Goal: Information Seeking & Learning: Learn about a topic

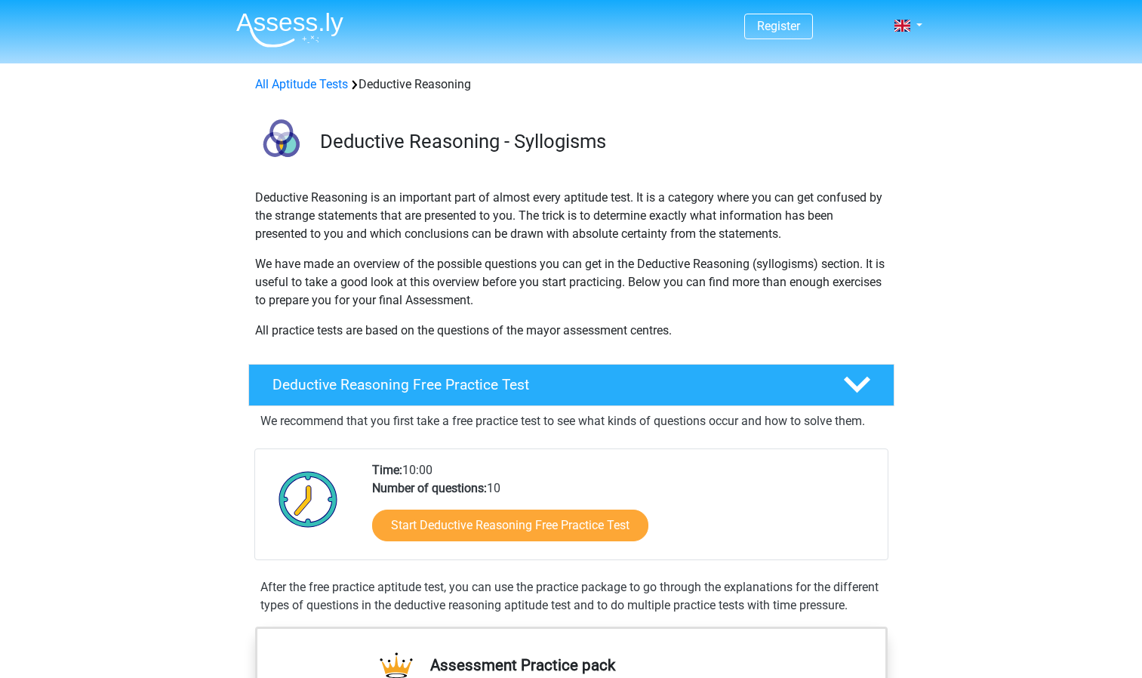
click at [460, 510] on link "Start Deductive Reasoning Free Practice Test" at bounding box center [510, 526] width 276 height 32
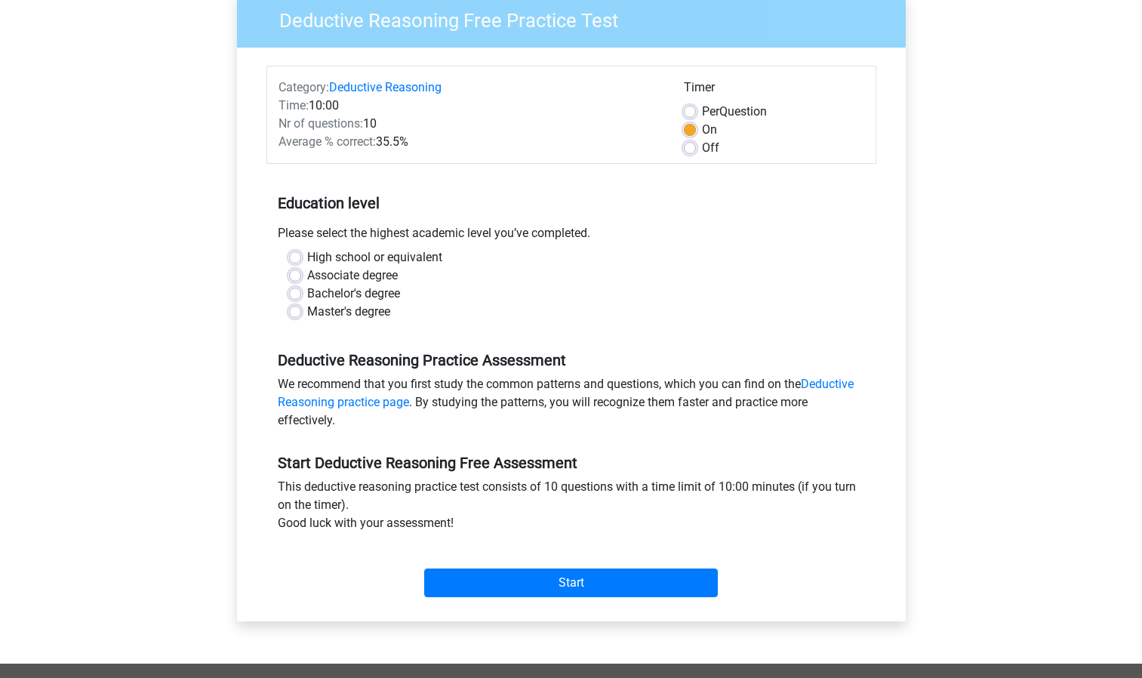
scroll to position [143, 0]
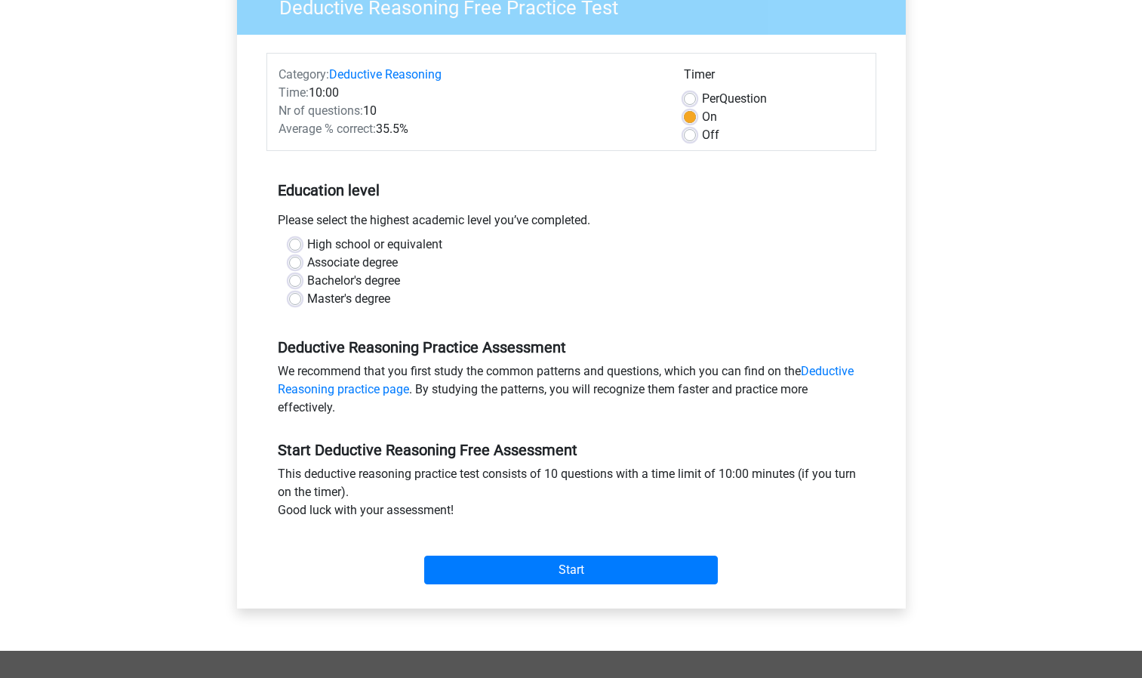
click at [307, 300] on label "Master's degree" at bounding box center [348, 299] width 83 height 18
click at [292, 300] on input "Master's degree" at bounding box center [295, 297] width 12 height 15
radio input "true"
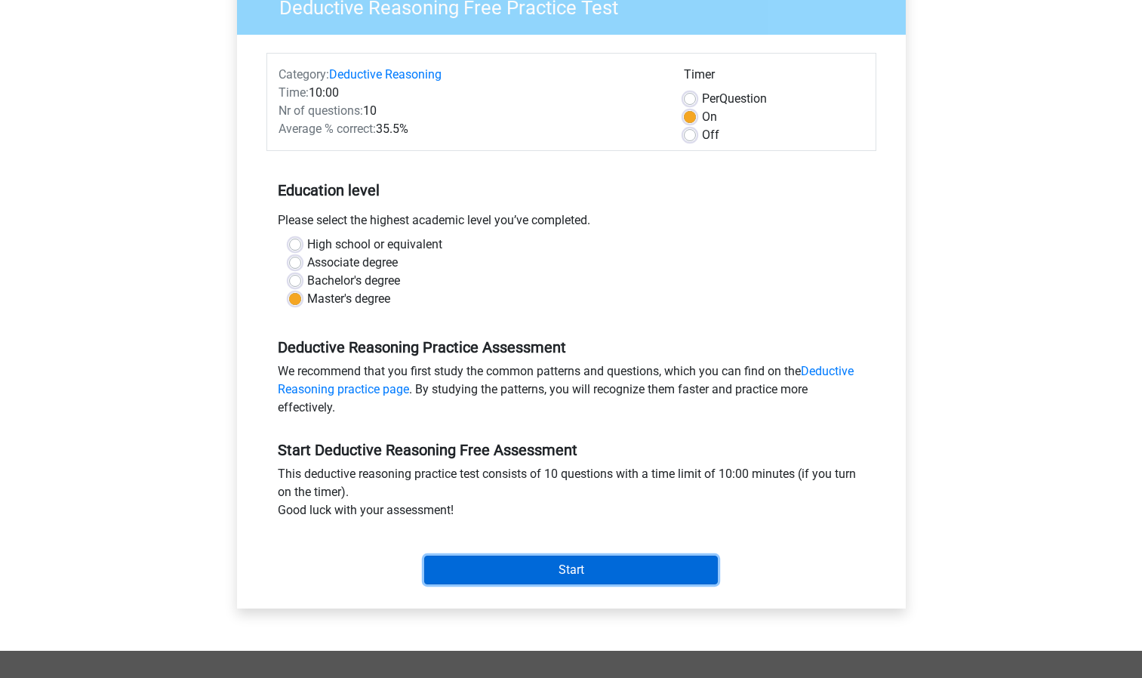
click at [556, 570] on input "Start" at bounding box center [571, 570] width 294 height 29
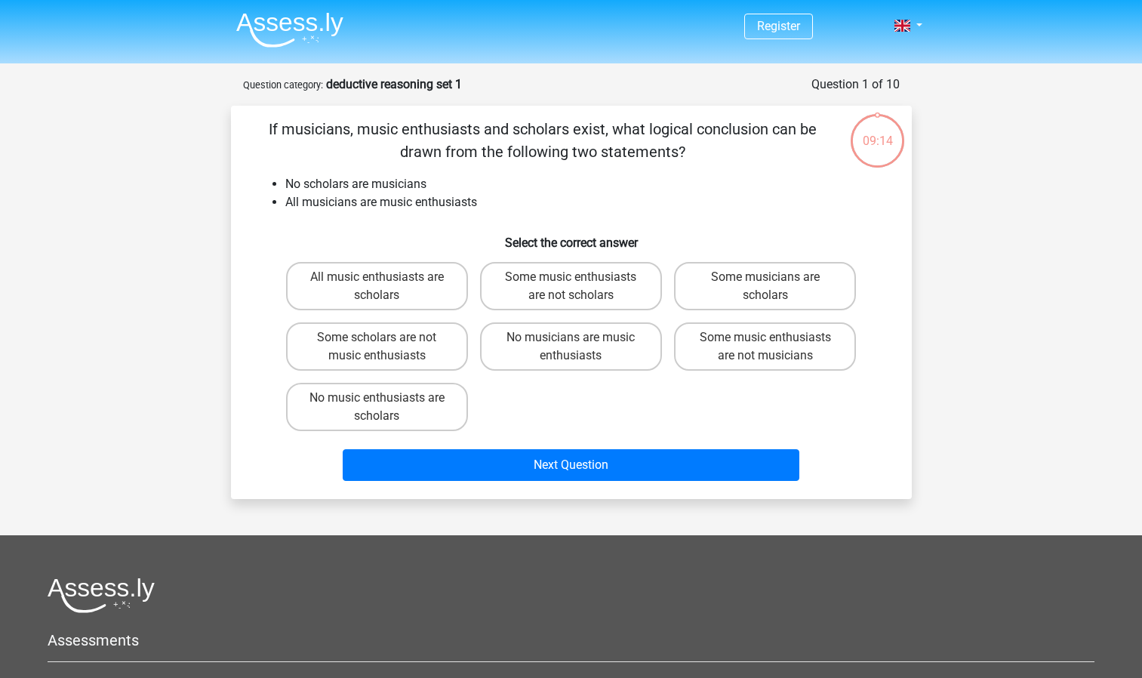
click at [377, 402] on input "No music enthusiasts are scholars" at bounding box center [382, 403] width 10 height 10
radio input "true"
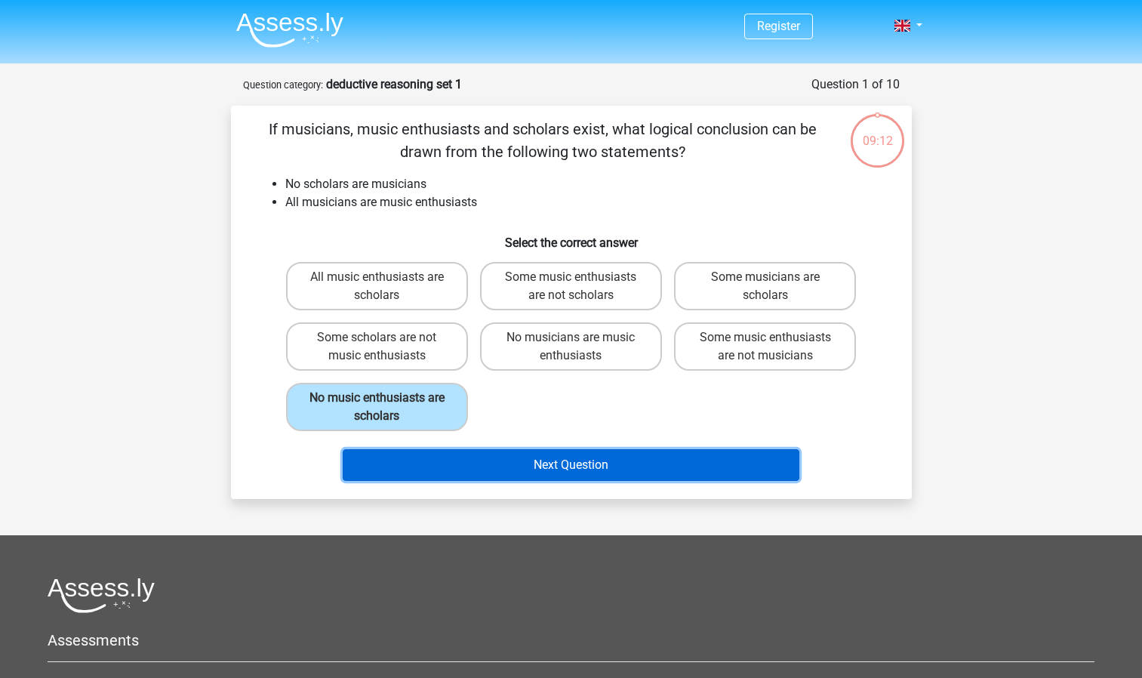
click at [564, 473] on button "Next Question" at bounding box center [571, 465] width 457 height 32
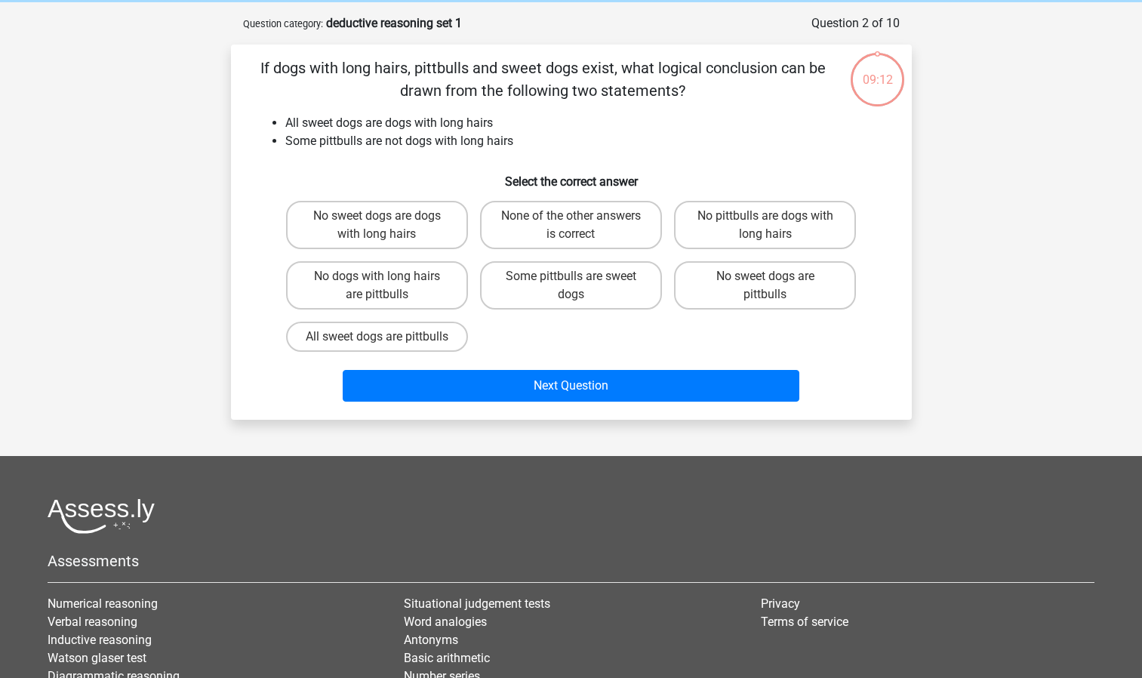
scroll to position [75, 0]
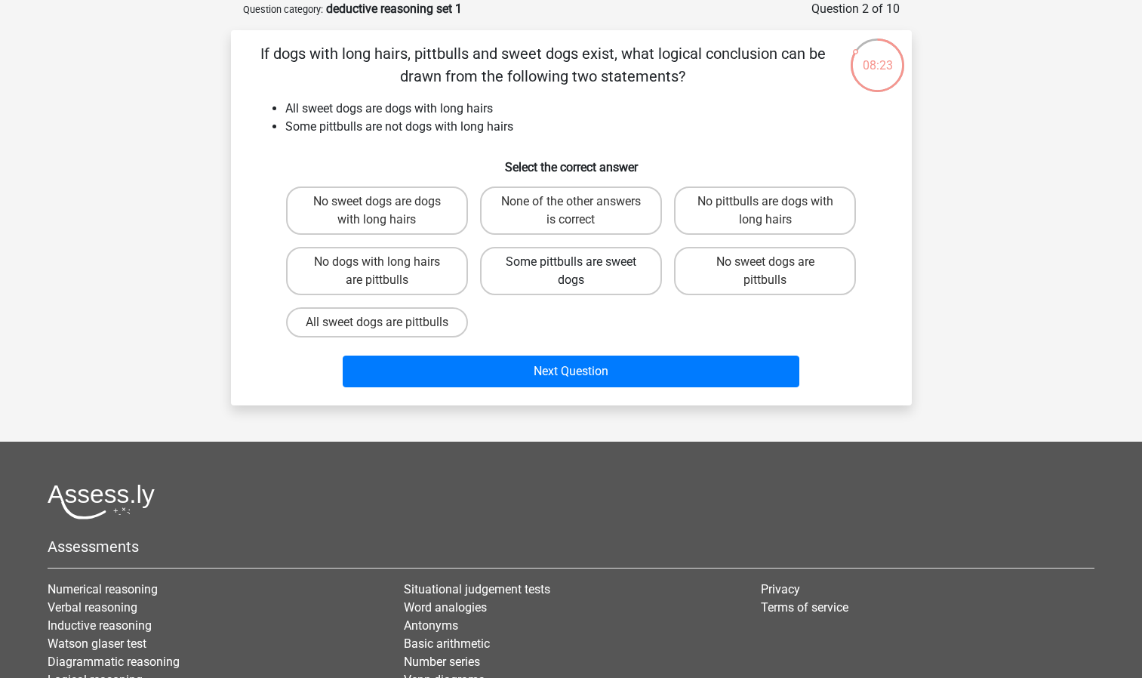
click at [566, 265] on label "Some pittbulls are sweet dogs" at bounding box center [571, 271] width 182 height 48
click at [571, 265] on input "Some pittbulls are sweet dogs" at bounding box center [576, 267] width 10 height 10
radio input "true"
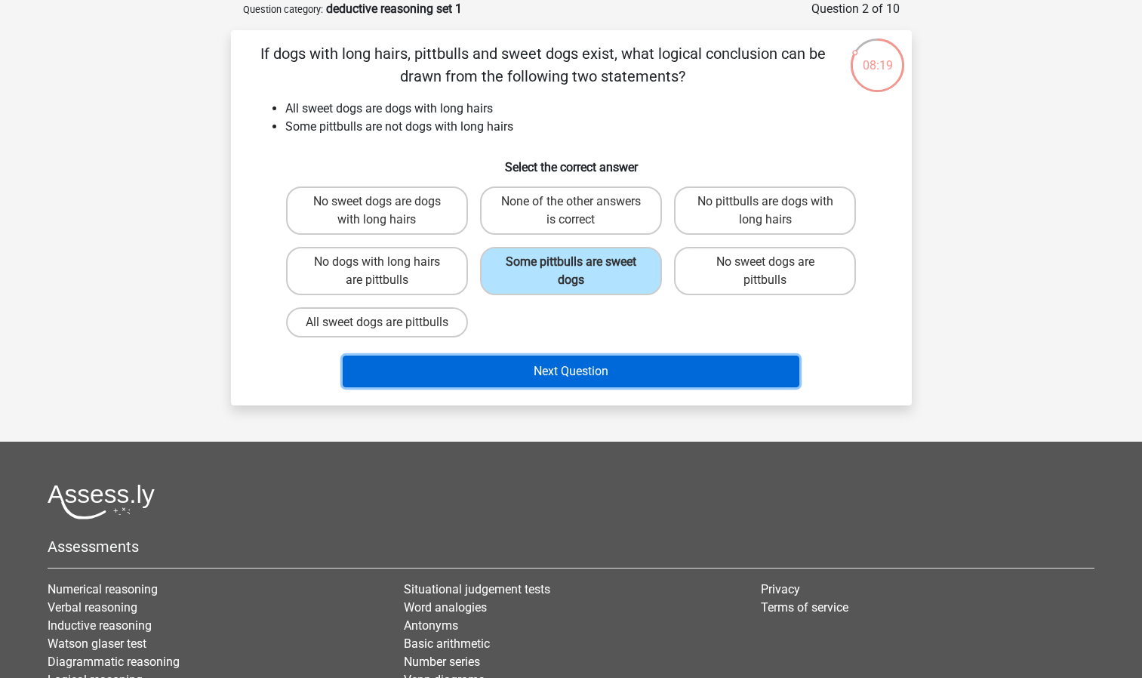
click at [547, 387] on button "Next Question" at bounding box center [571, 372] width 457 height 32
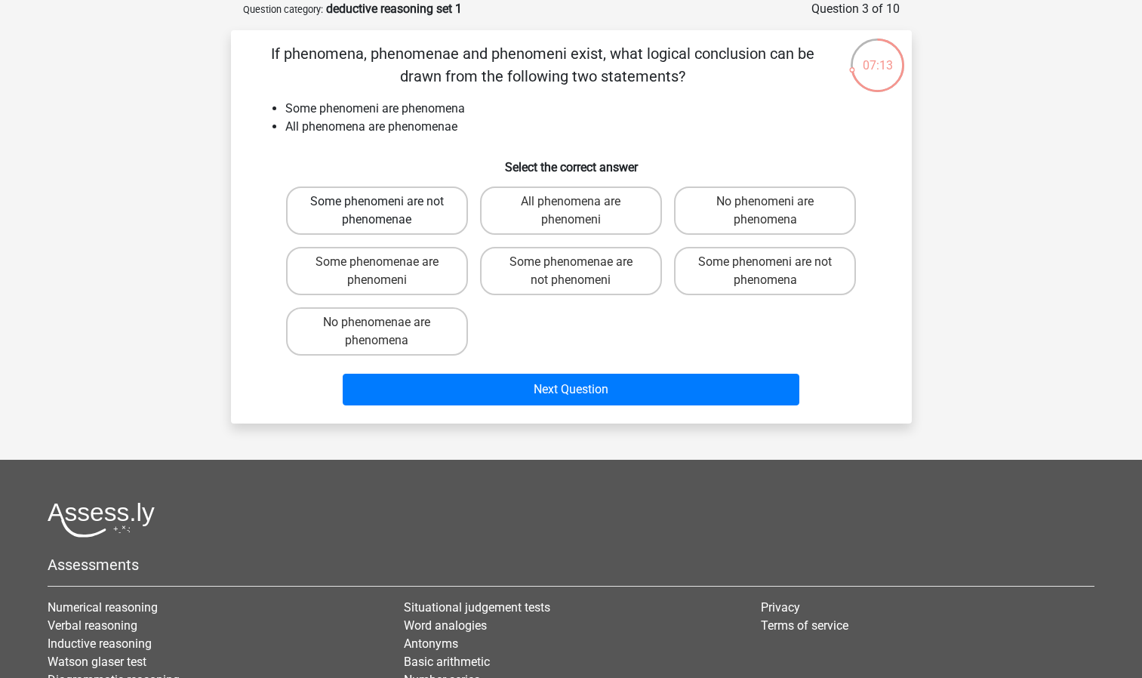
click at [453, 214] on label "Some phenomeni are not phenomenae" at bounding box center [377, 210] width 182 height 48
click at [386, 211] on input "Some phenomeni are not phenomenae" at bounding box center [382, 207] width 10 height 10
radio input "true"
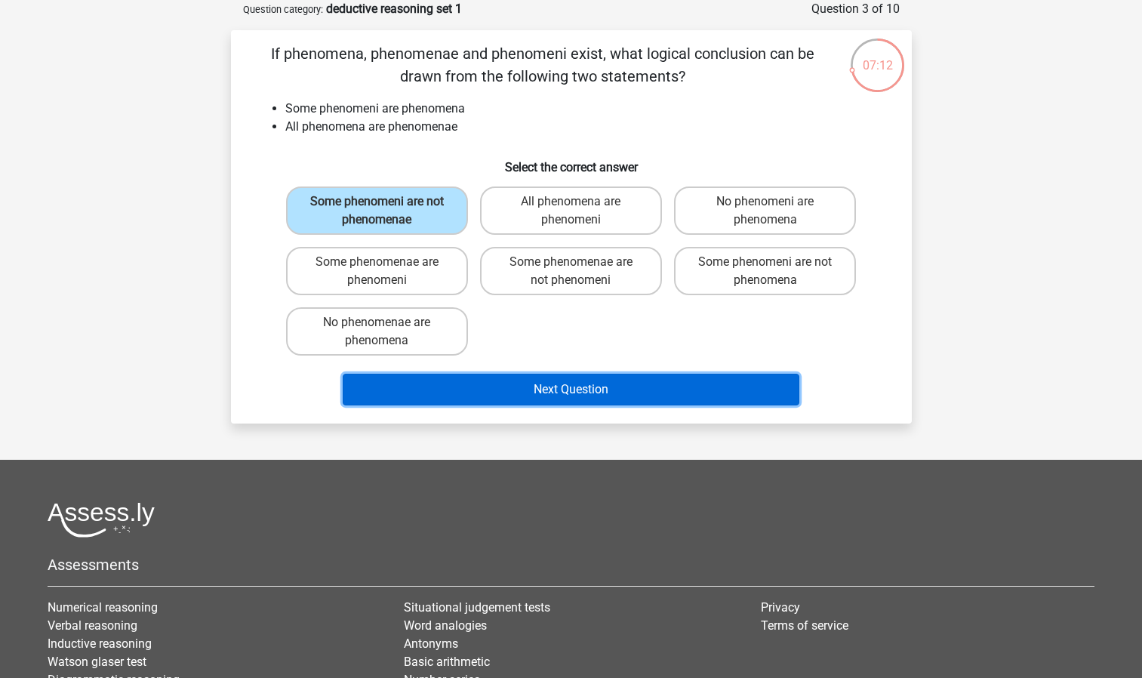
click at [593, 389] on button "Next Question" at bounding box center [571, 390] width 457 height 32
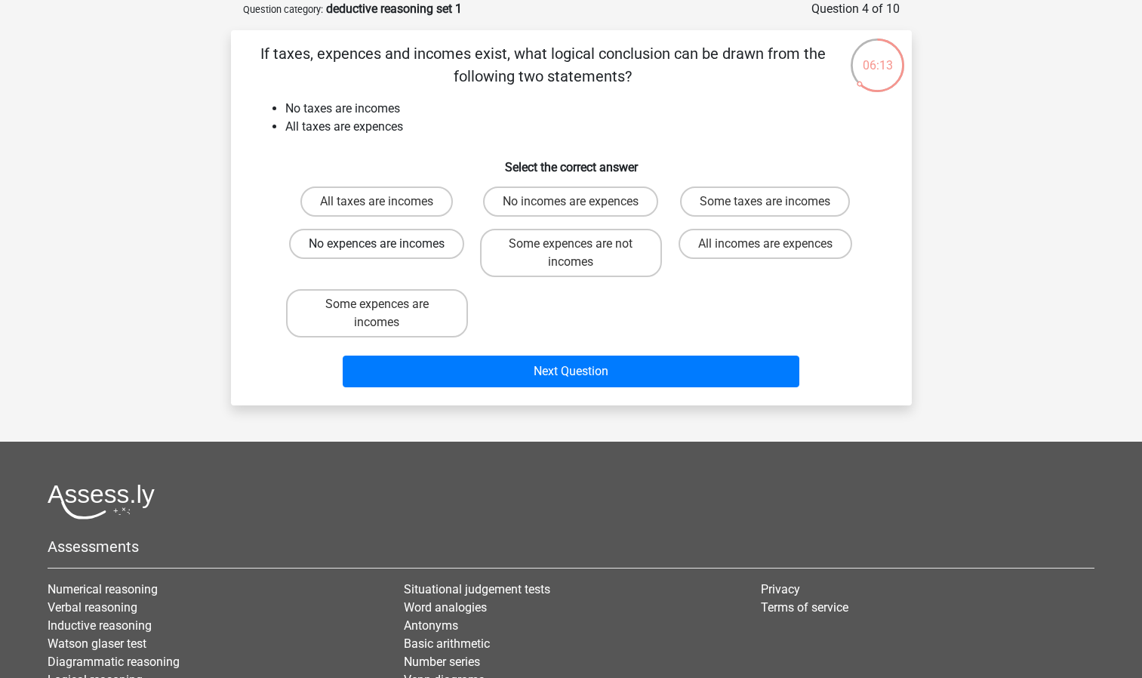
click at [439, 251] on label "No expences are incomes" at bounding box center [376, 244] width 175 height 30
click at [386, 251] on input "No expences are incomes" at bounding box center [382, 249] width 10 height 10
radio input "true"
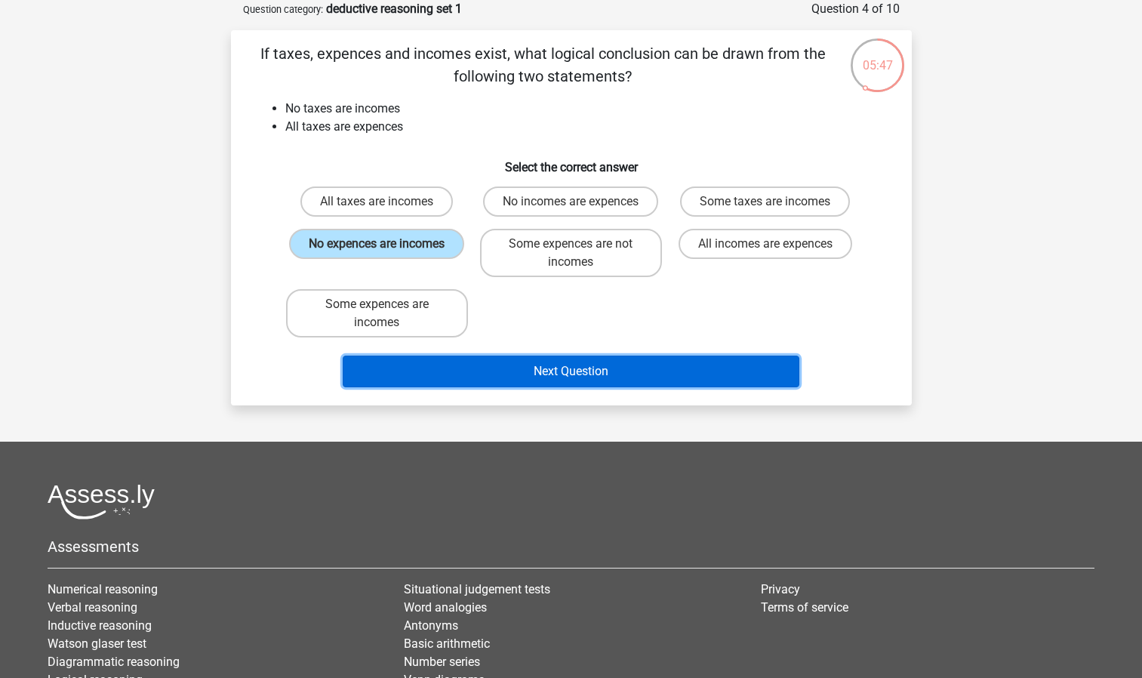
click at [566, 361] on button "Next Question" at bounding box center [571, 372] width 457 height 32
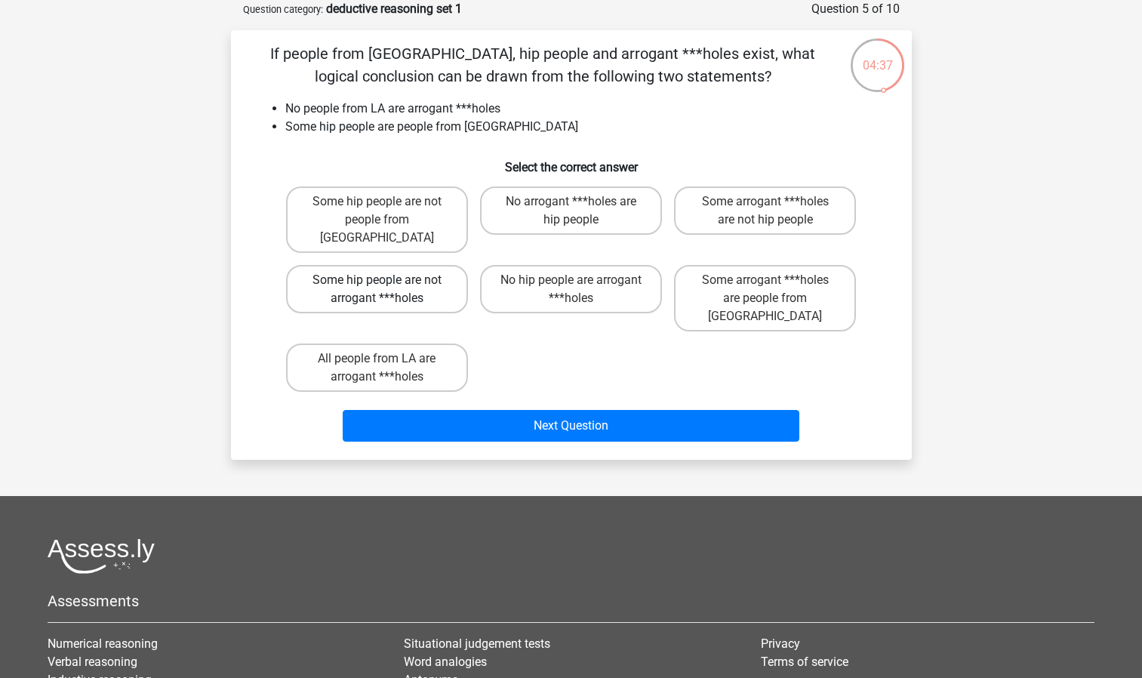
click at [420, 275] on label "Some hip people are not arrogant ***holes" at bounding box center [377, 289] width 182 height 48
click at [386, 280] on input "Some hip people are not arrogant ***holes" at bounding box center [382, 285] width 10 height 10
radio input "true"
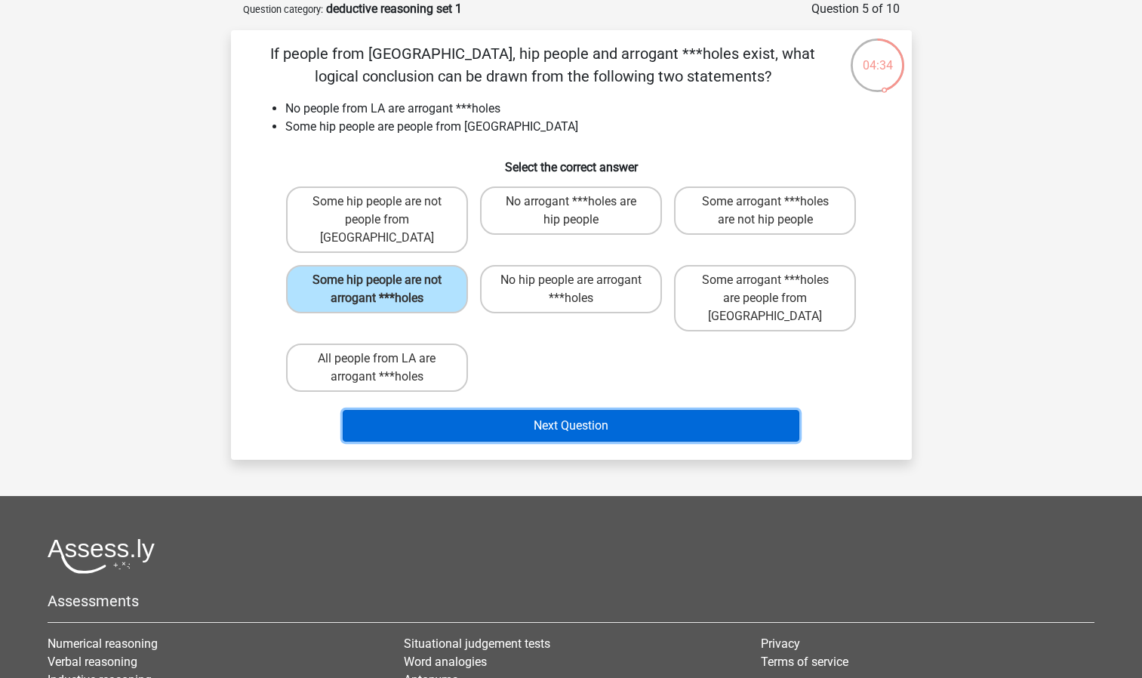
click at [556, 410] on button "Next Question" at bounding box center [571, 426] width 457 height 32
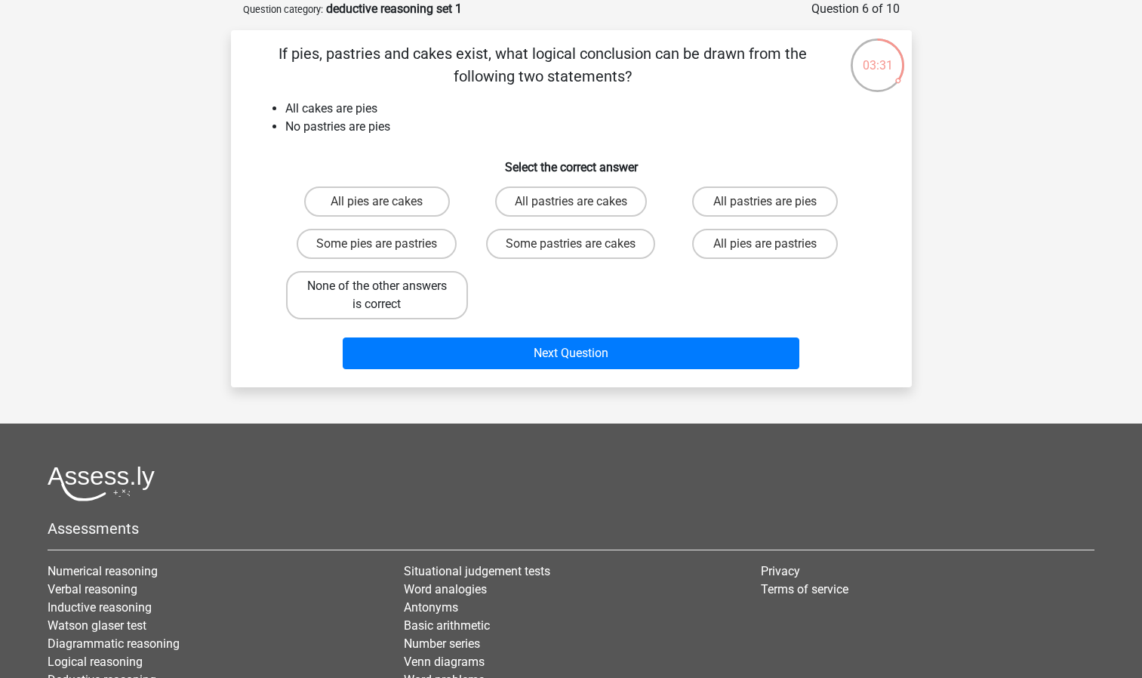
click at [437, 293] on label "None of the other answers is correct" at bounding box center [377, 295] width 182 height 48
click at [386, 293] on input "None of the other answers is correct" at bounding box center [382, 291] width 10 height 10
radio input "true"
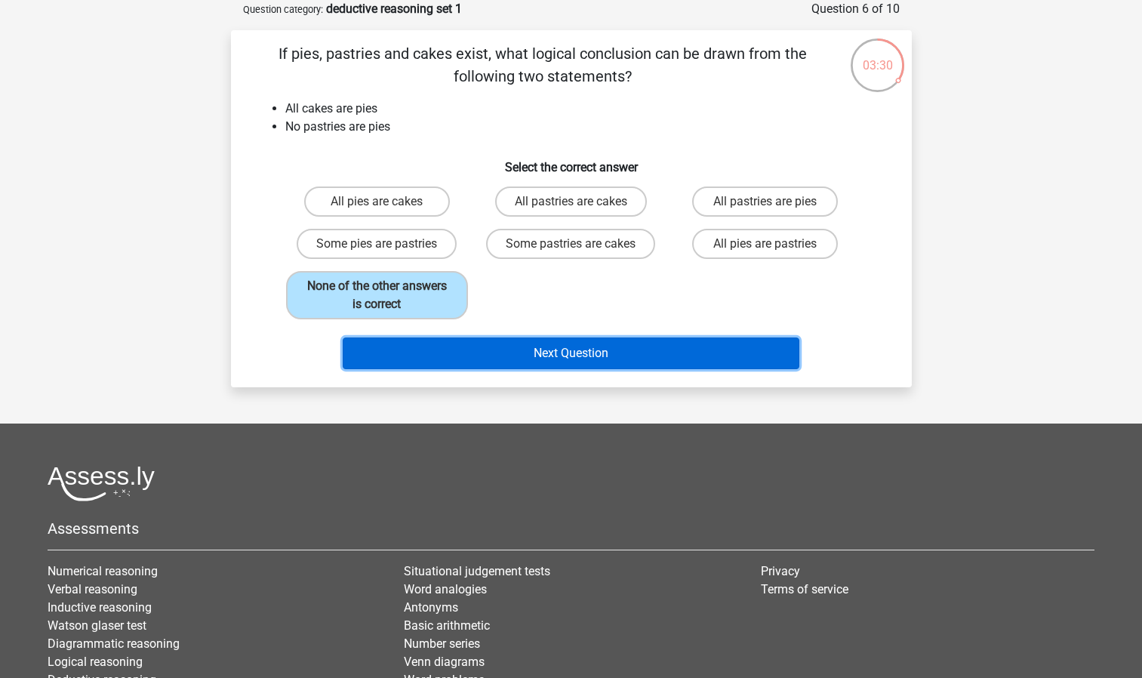
click at [543, 349] on button "Next Question" at bounding box center [571, 353] width 457 height 32
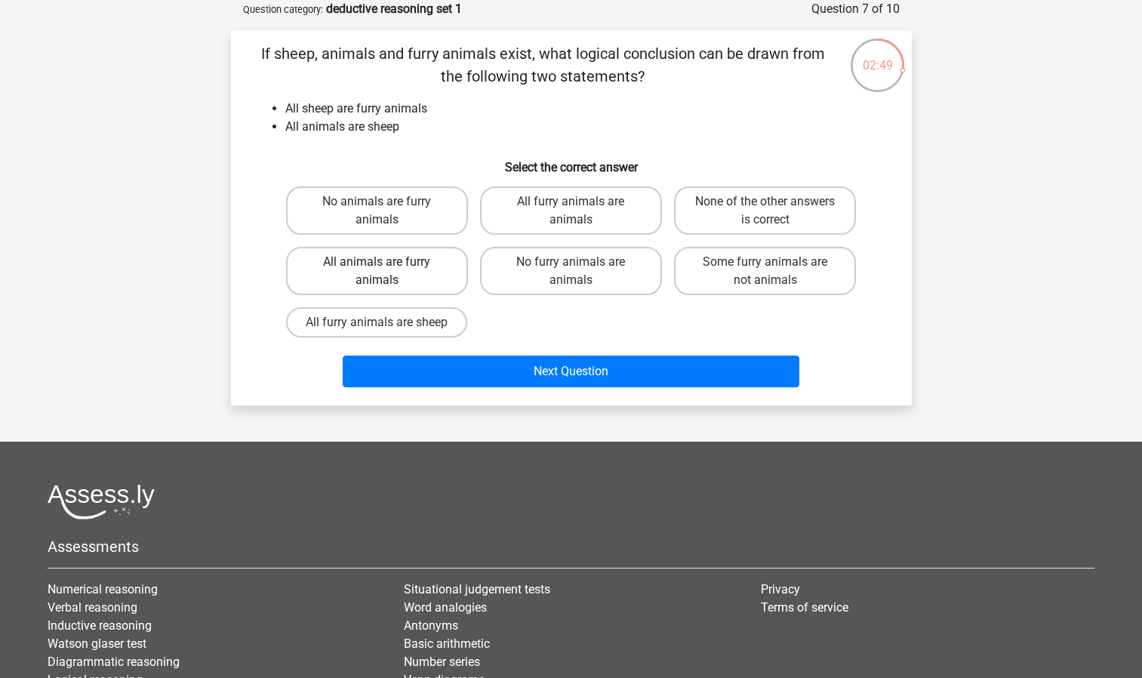
click at [429, 272] on label "All animals are furry animals" at bounding box center [377, 271] width 182 height 48
click at [386, 272] on input "All animals are furry animals" at bounding box center [382, 267] width 10 height 10
radio input "true"
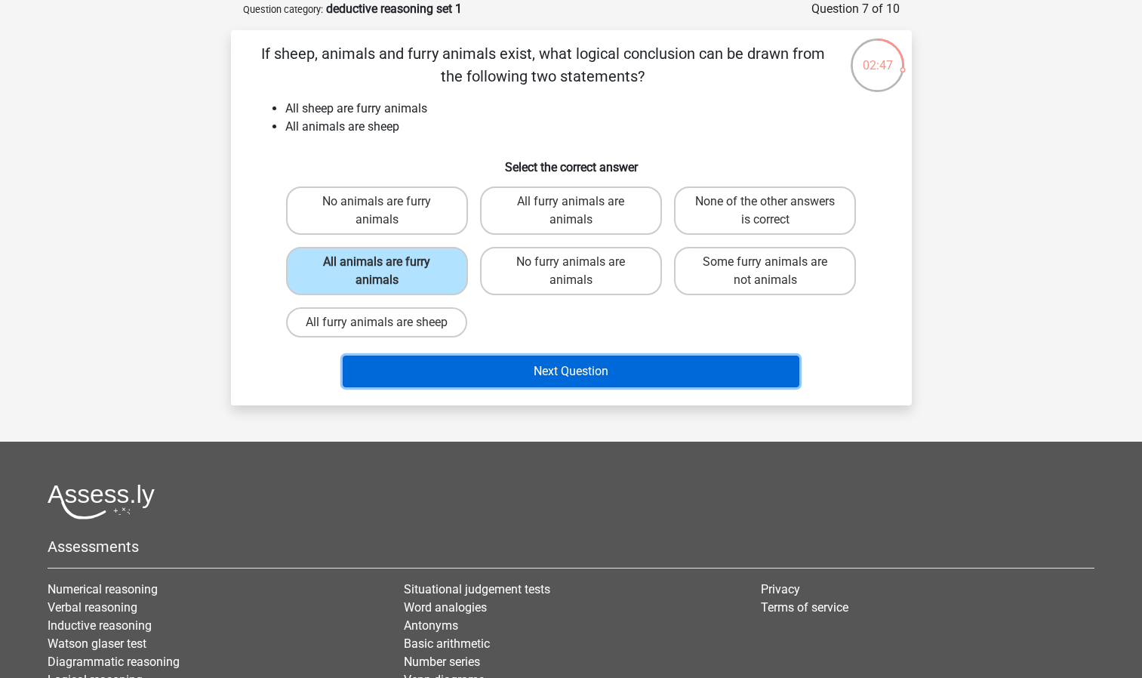
click at [521, 372] on button "Next Question" at bounding box center [571, 372] width 457 height 32
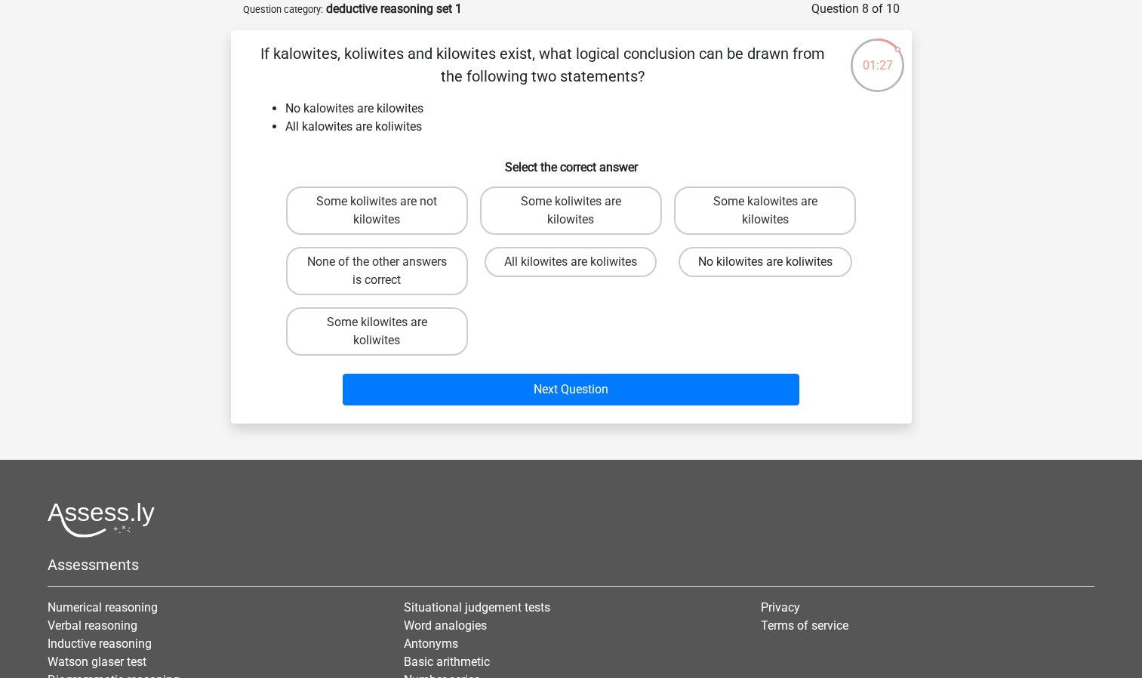
click at [706, 259] on label "No kilowites are koliwites" at bounding box center [766, 262] width 174 height 30
click at [765, 262] on input "No kilowites are koliwites" at bounding box center [770, 267] width 10 height 10
radio input "true"
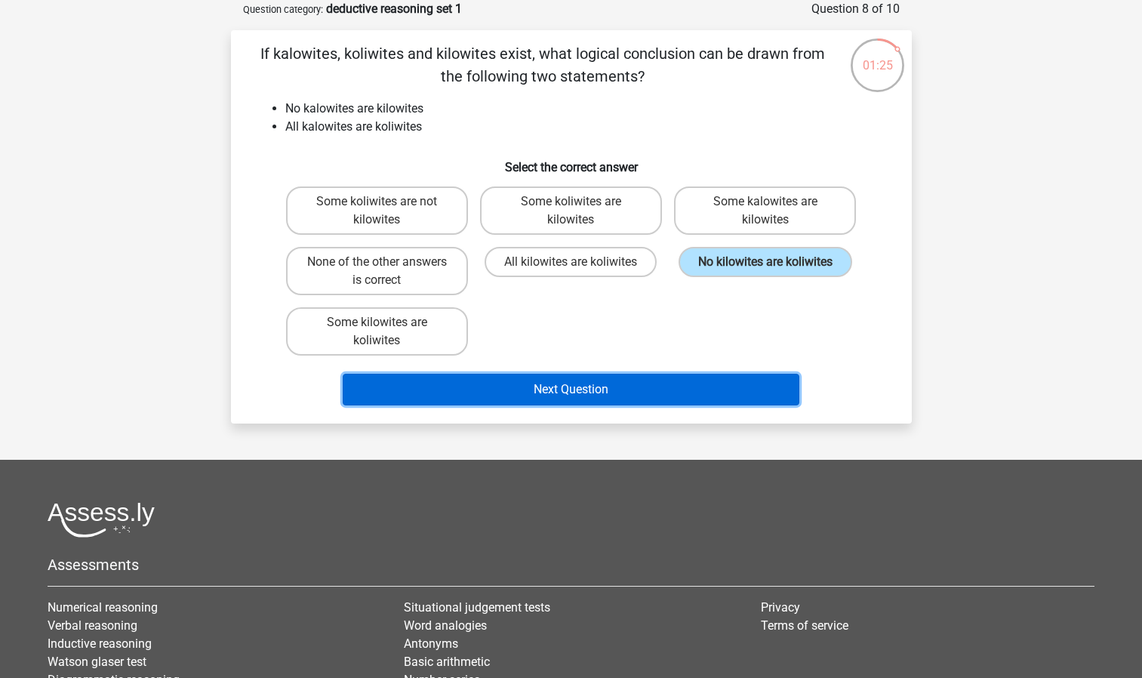
click at [581, 392] on button "Next Question" at bounding box center [571, 390] width 457 height 32
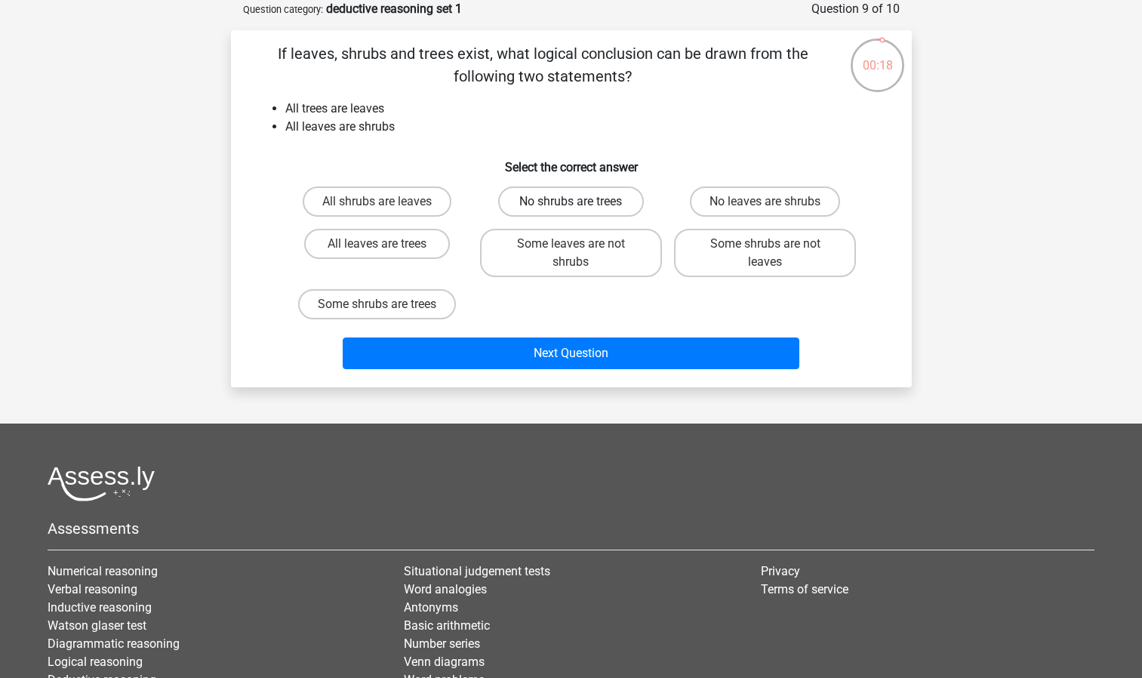
click at [599, 199] on label "No shrubs are trees" at bounding box center [571, 201] width 146 height 30
click at [580, 202] on input "No shrubs are trees" at bounding box center [576, 207] width 10 height 10
radio input "true"
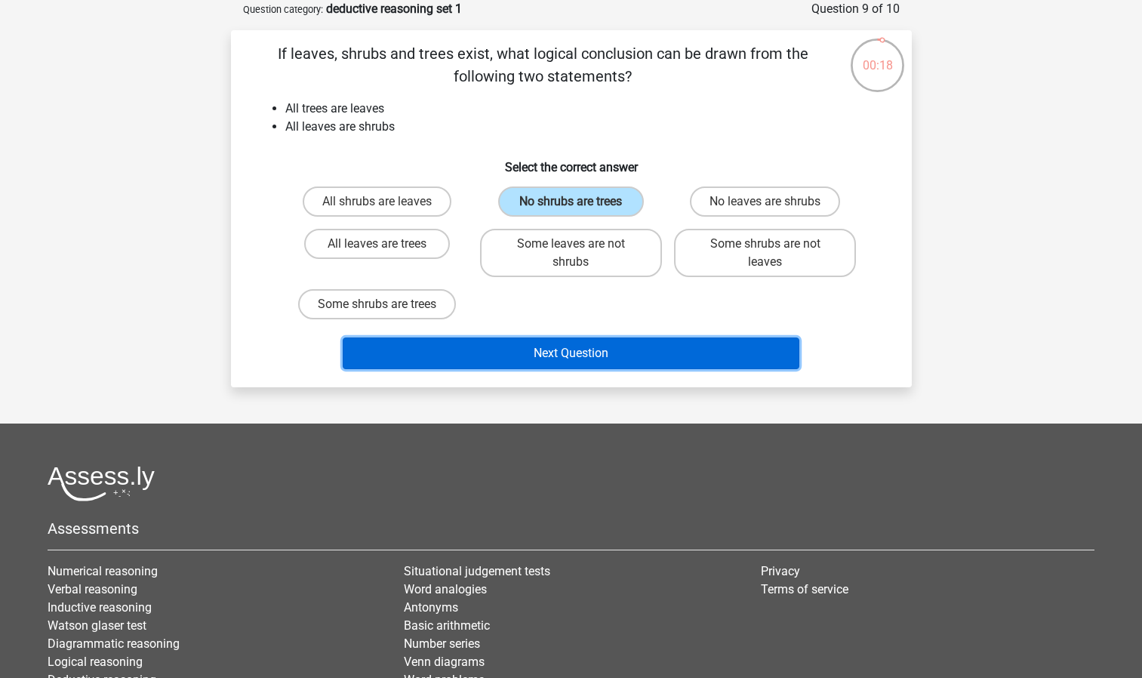
click at [579, 357] on button "Next Question" at bounding box center [571, 353] width 457 height 32
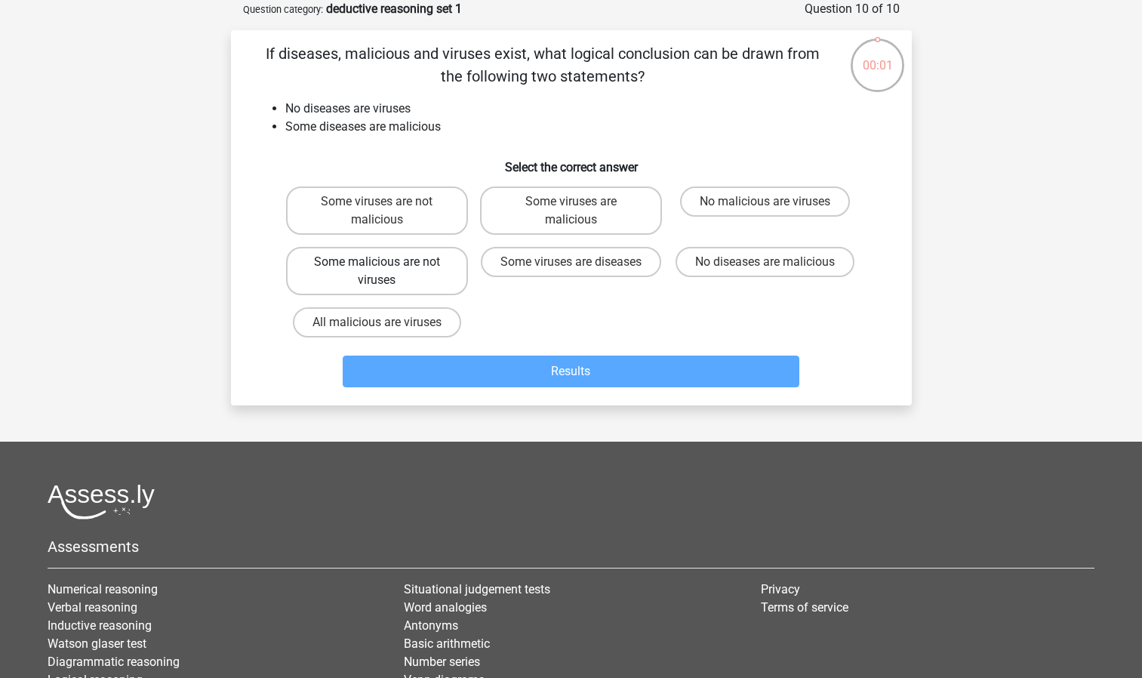
click at [432, 279] on label "Some malicious are not viruses" at bounding box center [377, 271] width 182 height 48
click at [386, 272] on input "Some malicious are not viruses" at bounding box center [382, 267] width 10 height 10
radio input "true"
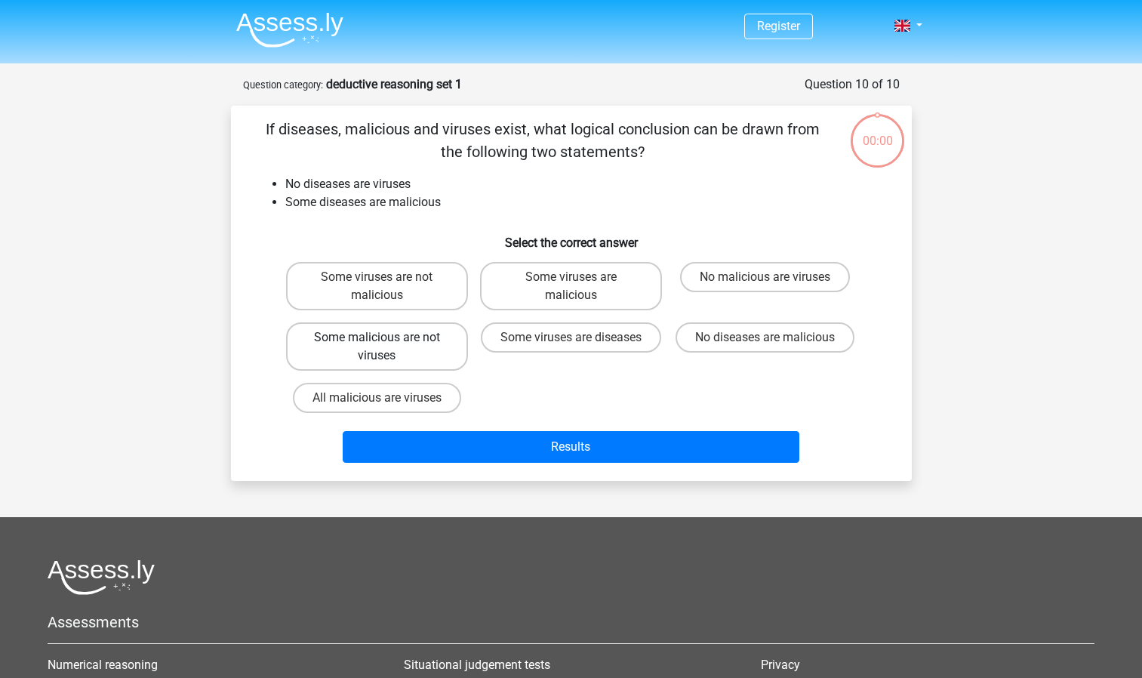
scroll to position [75, 0]
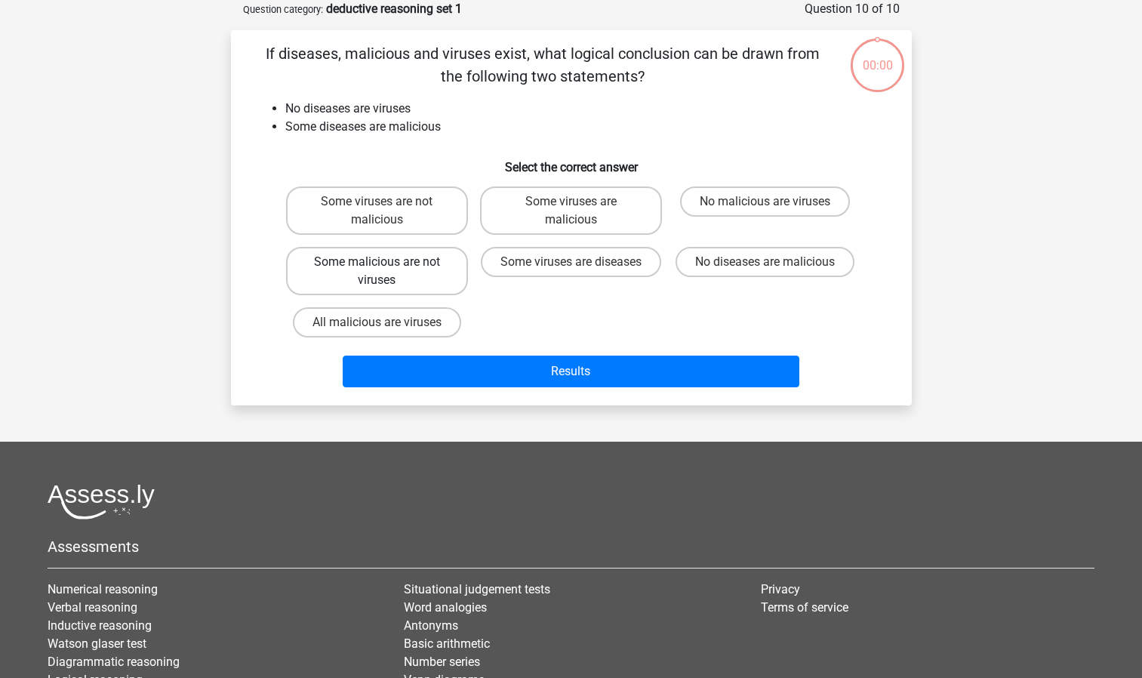
click at [430, 271] on div "If diseases, malicious and viruses exist, what logical conclusion can be drawn …" at bounding box center [571, 217] width 669 height 351
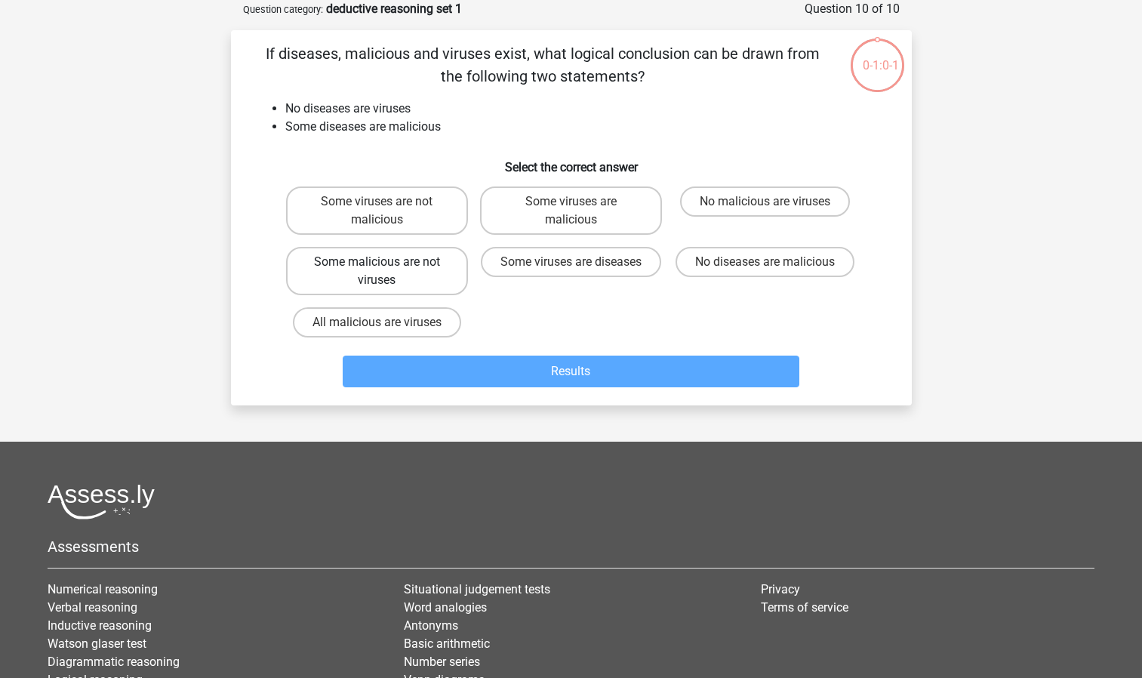
click at [430, 271] on label "Some malicious are not viruses" at bounding box center [377, 271] width 182 height 48
click at [386, 271] on input "Some malicious are not viruses" at bounding box center [382, 267] width 10 height 10
radio input "true"
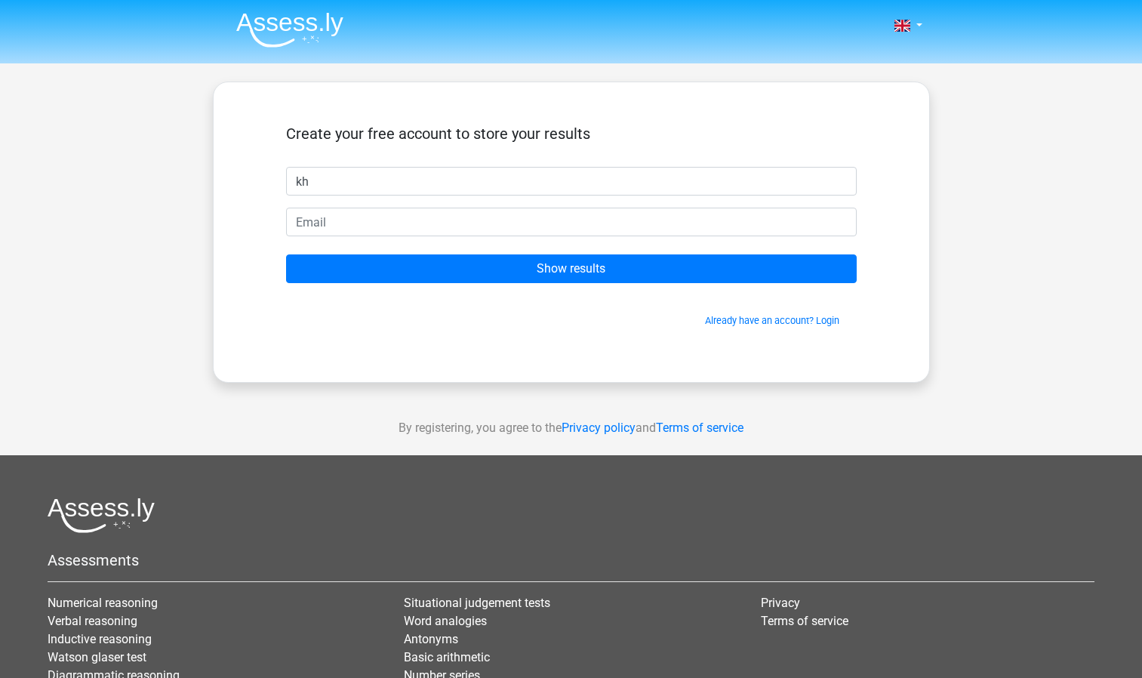
type input "k"
type input "[PERSON_NAME]"
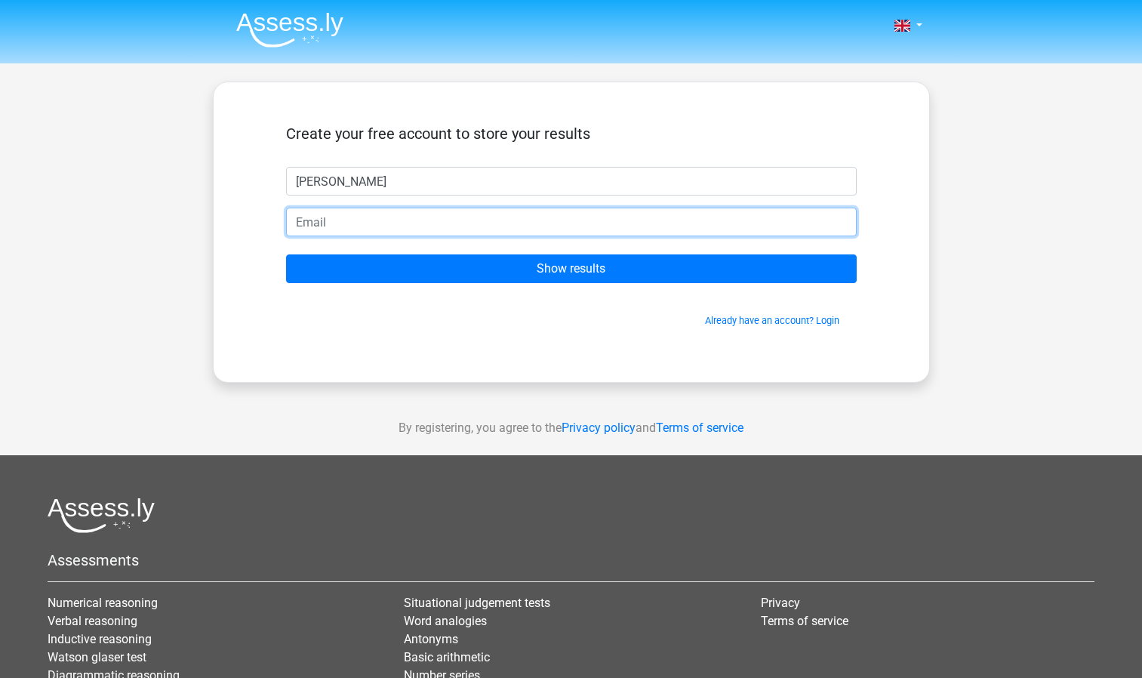
click at [302, 226] on input "email" at bounding box center [571, 222] width 571 height 29
type input "[EMAIL_ADDRESS][DOMAIN_NAME]"
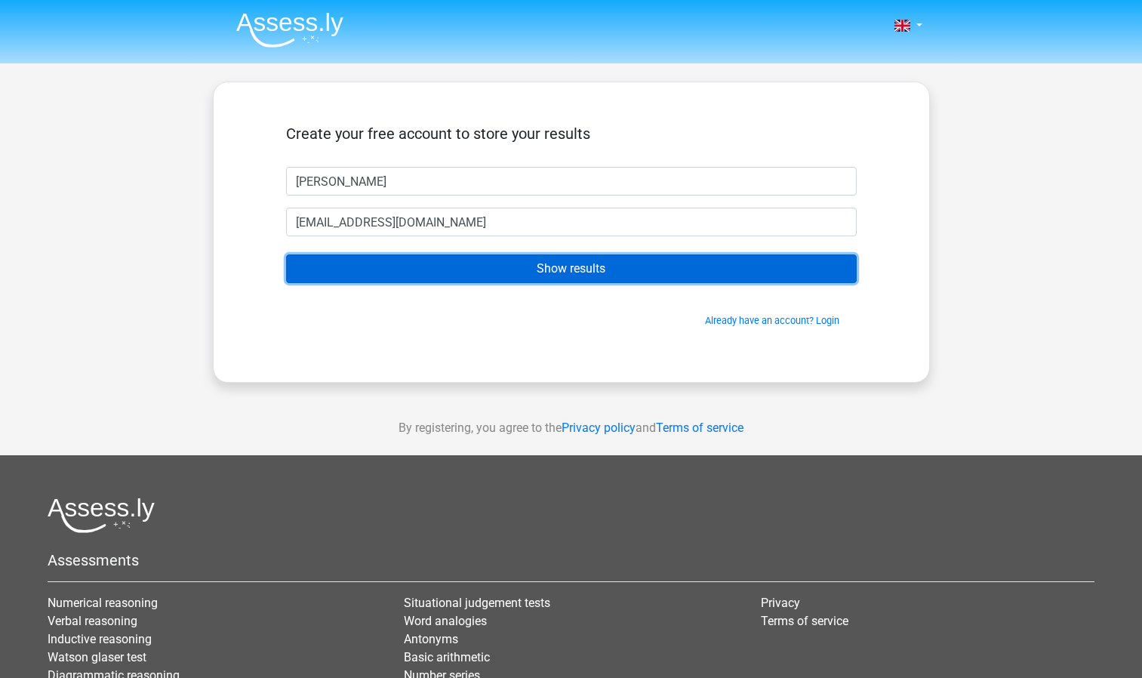
click at [611, 259] on input "Show results" at bounding box center [571, 268] width 571 height 29
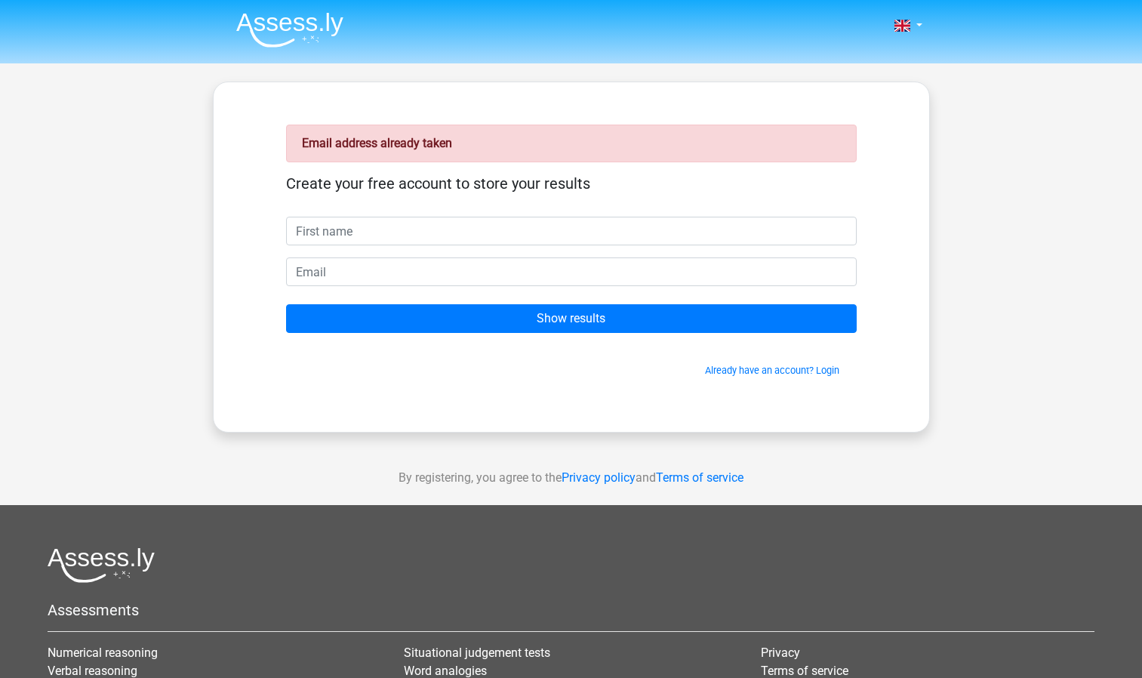
click at [549, 251] on form "Create your free account to store your results Show results Already have an acc…" at bounding box center [571, 275] width 571 height 203
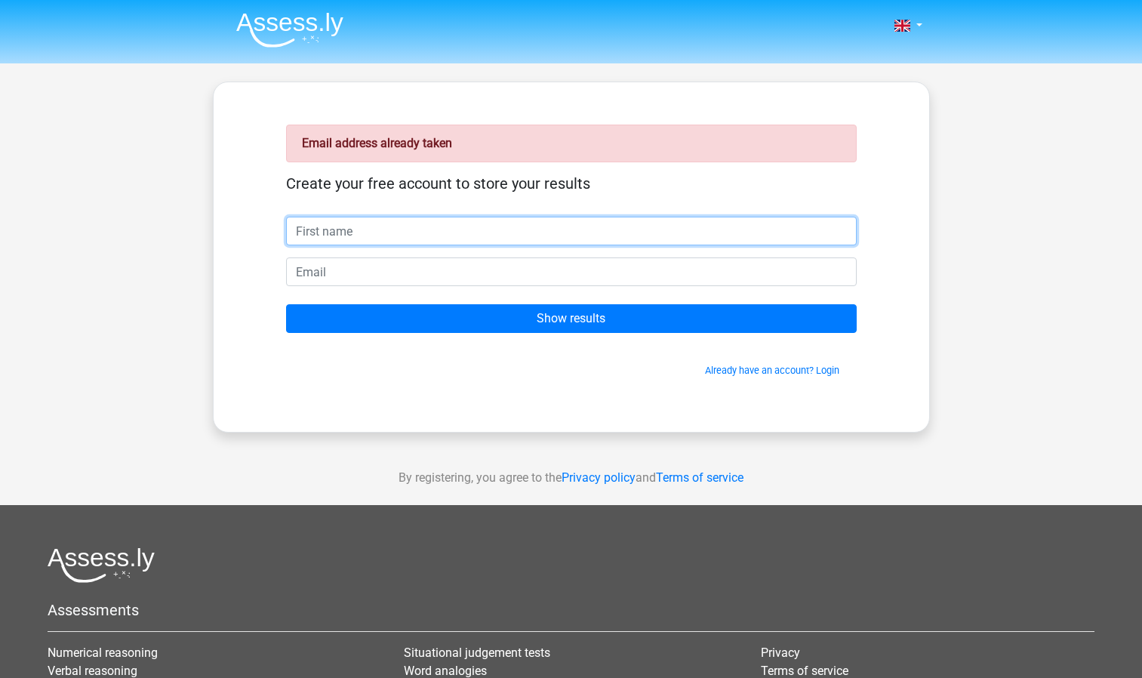
click at [507, 227] on input "text" at bounding box center [571, 231] width 571 height 29
type input "[PERSON_NAME]"
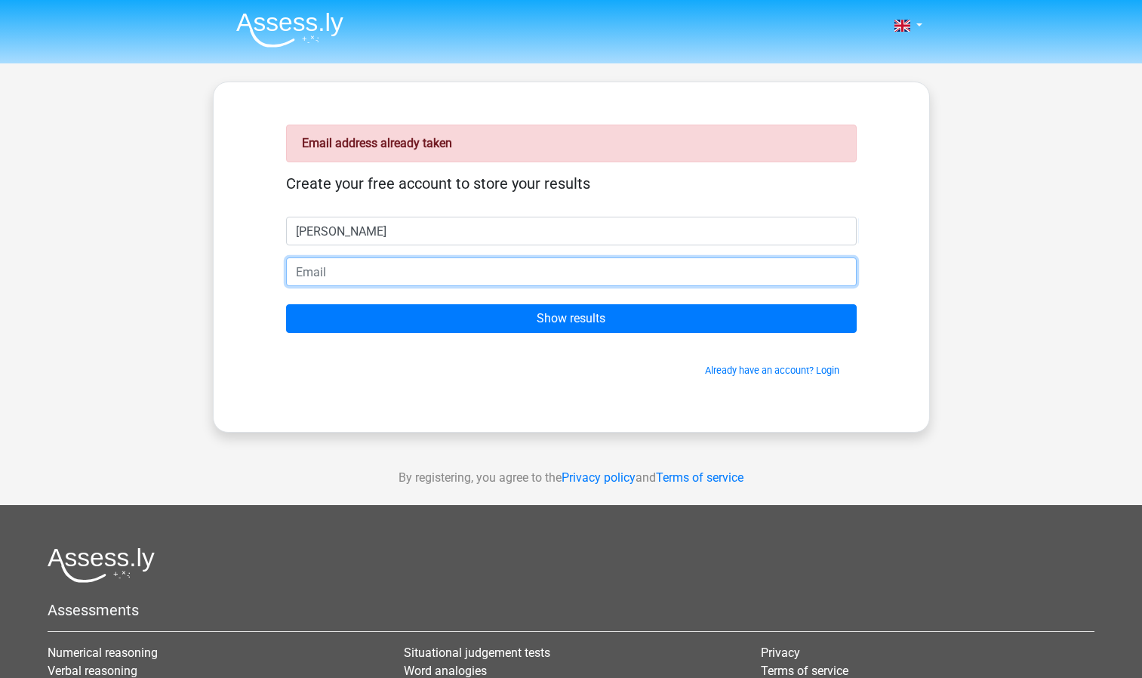
click at [303, 277] on input "email" at bounding box center [571, 271] width 571 height 29
type input "[EMAIL_ADDRESS][DOMAIN_NAME]"
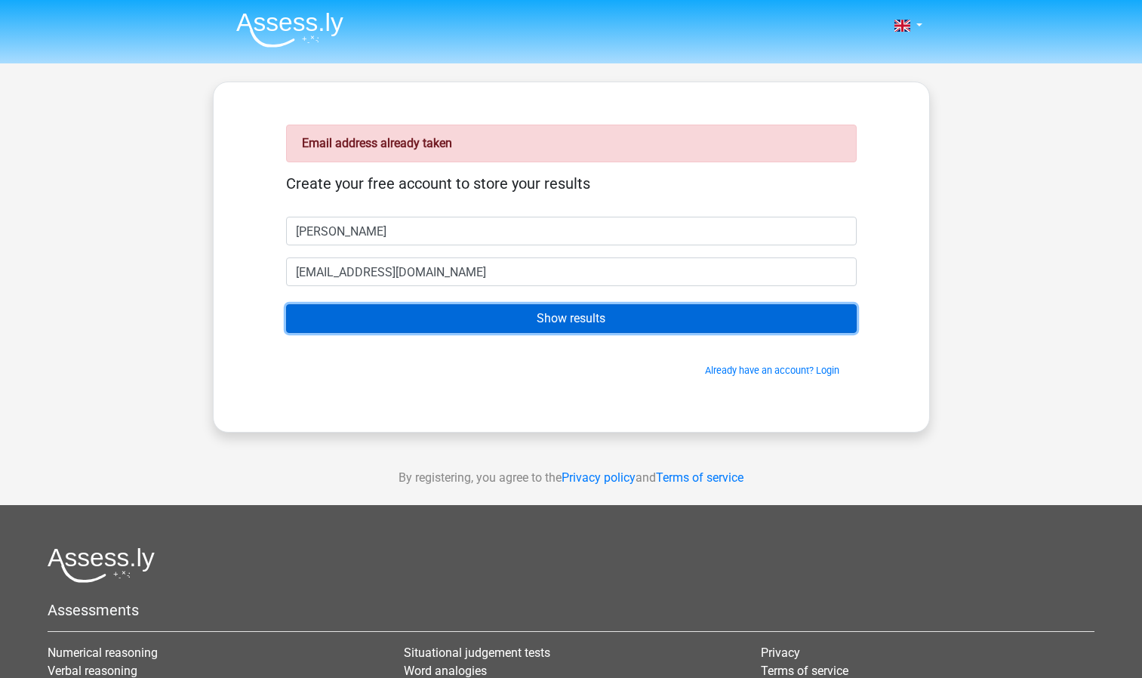
click at [381, 322] on input "Show results" at bounding box center [571, 318] width 571 height 29
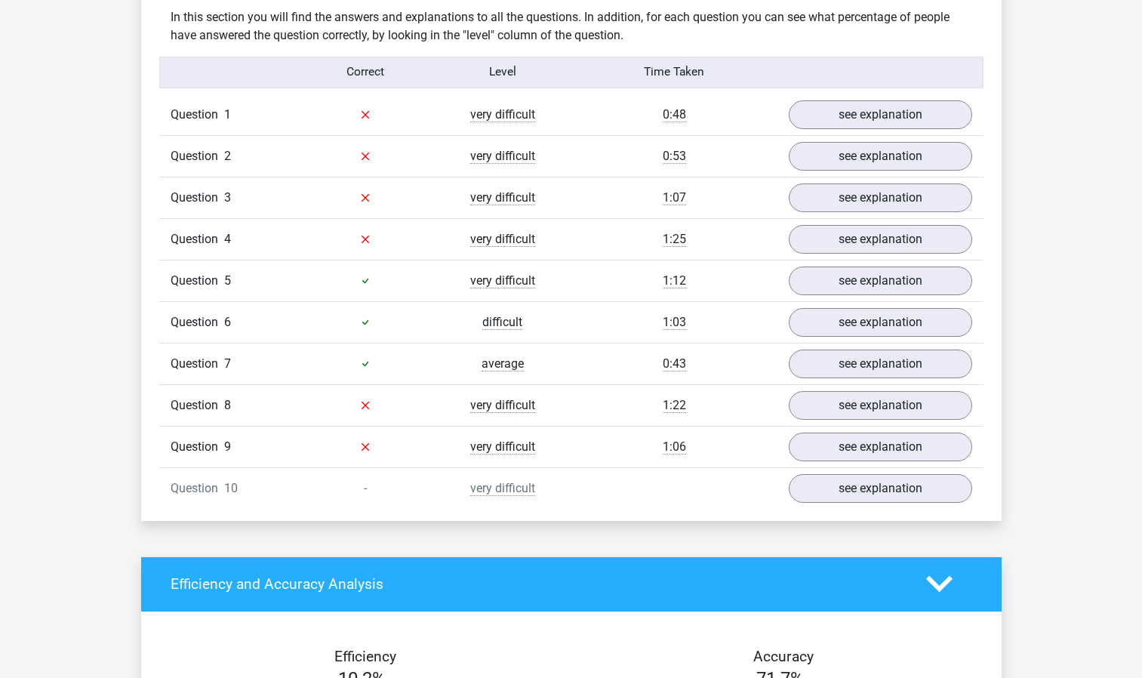
scroll to position [1176, 0]
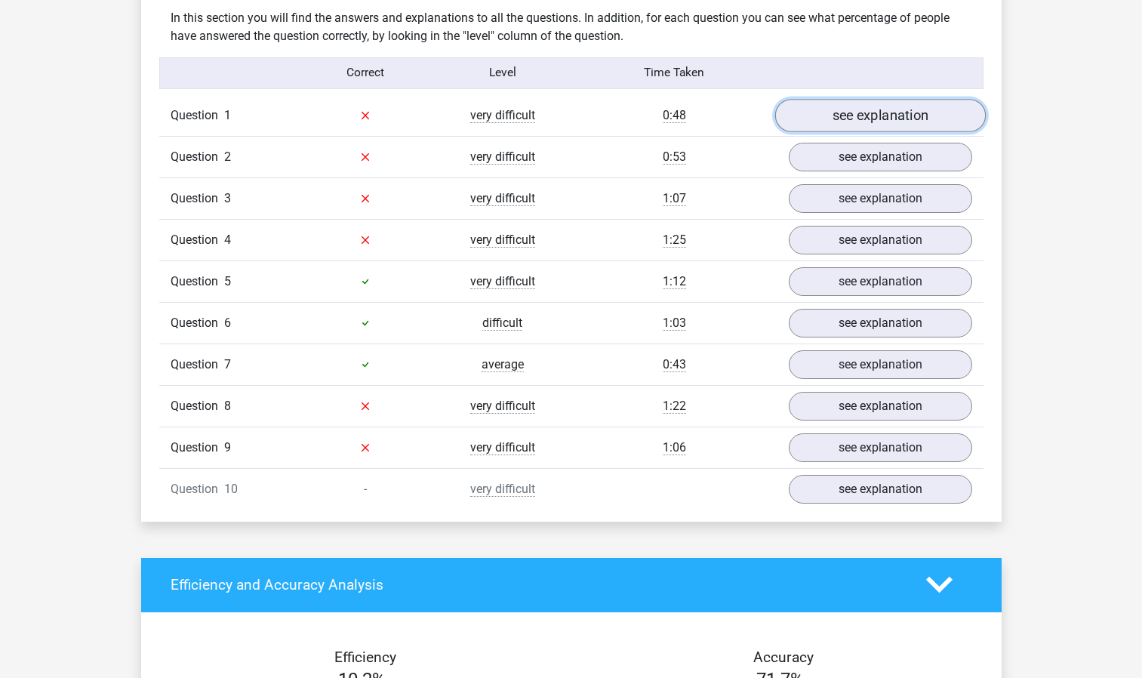
click at [890, 116] on link "see explanation" at bounding box center [879, 115] width 211 height 33
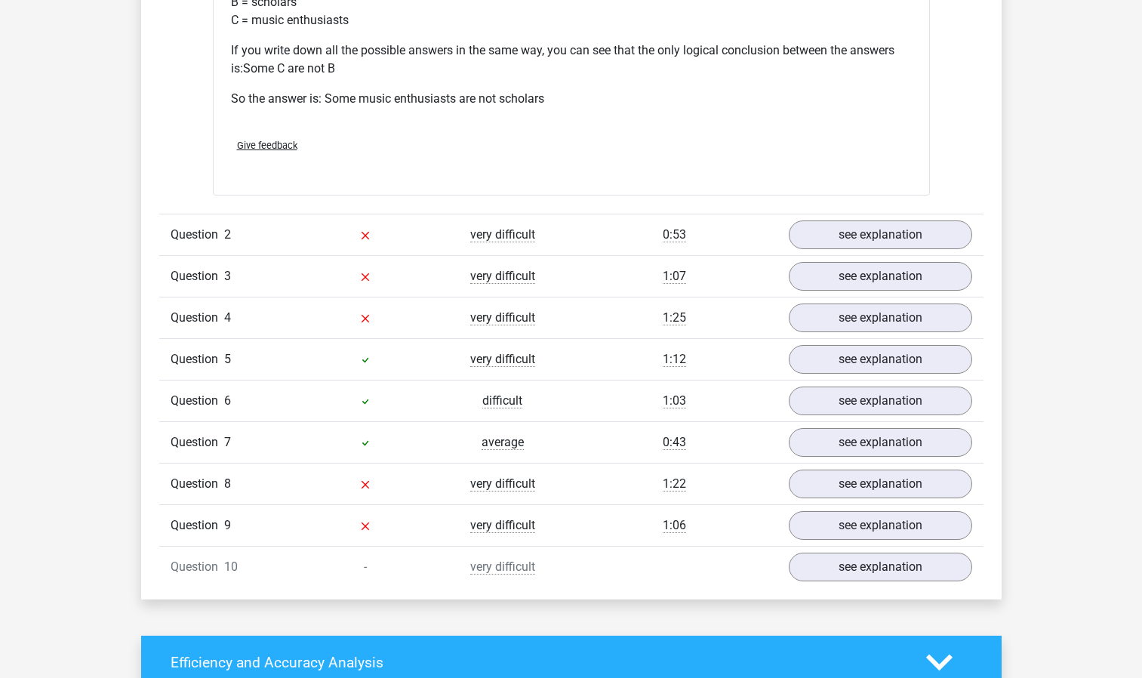
scroll to position [1720, 0]
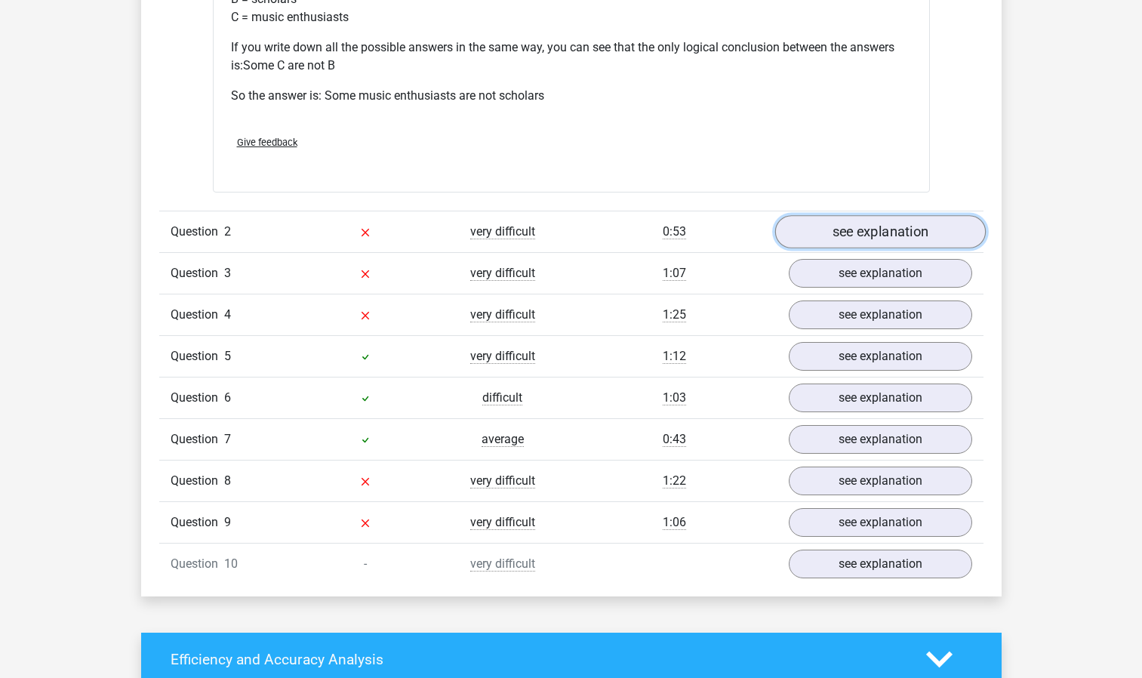
click at [873, 232] on link "see explanation" at bounding box center [879, 231] width 211 height 33
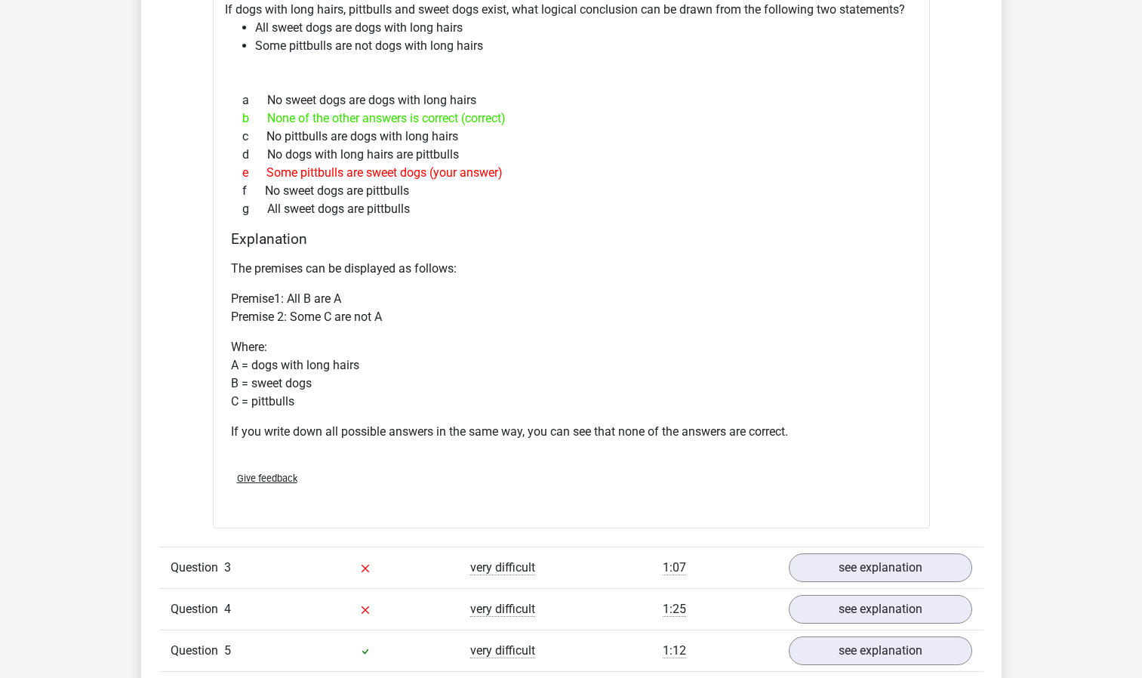
scroll to position [1997, 0]
click at [923, 571] on link "see explanation" at bounding box center [879, 566] width 211 height 33
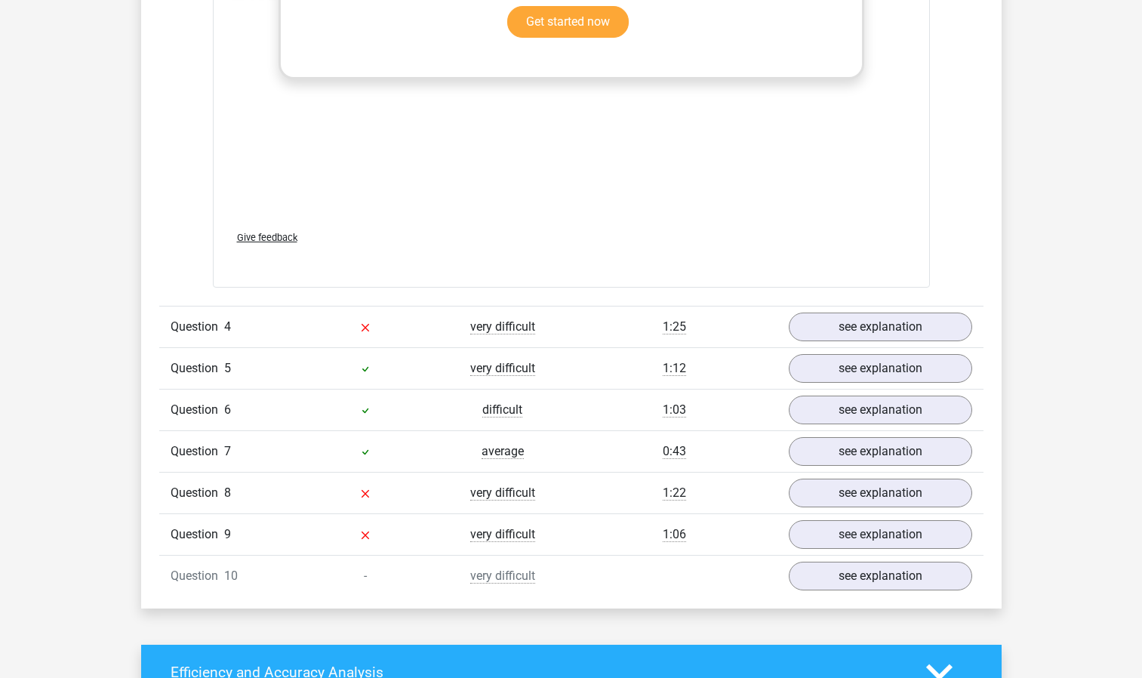
scroll to position [3109, 0]
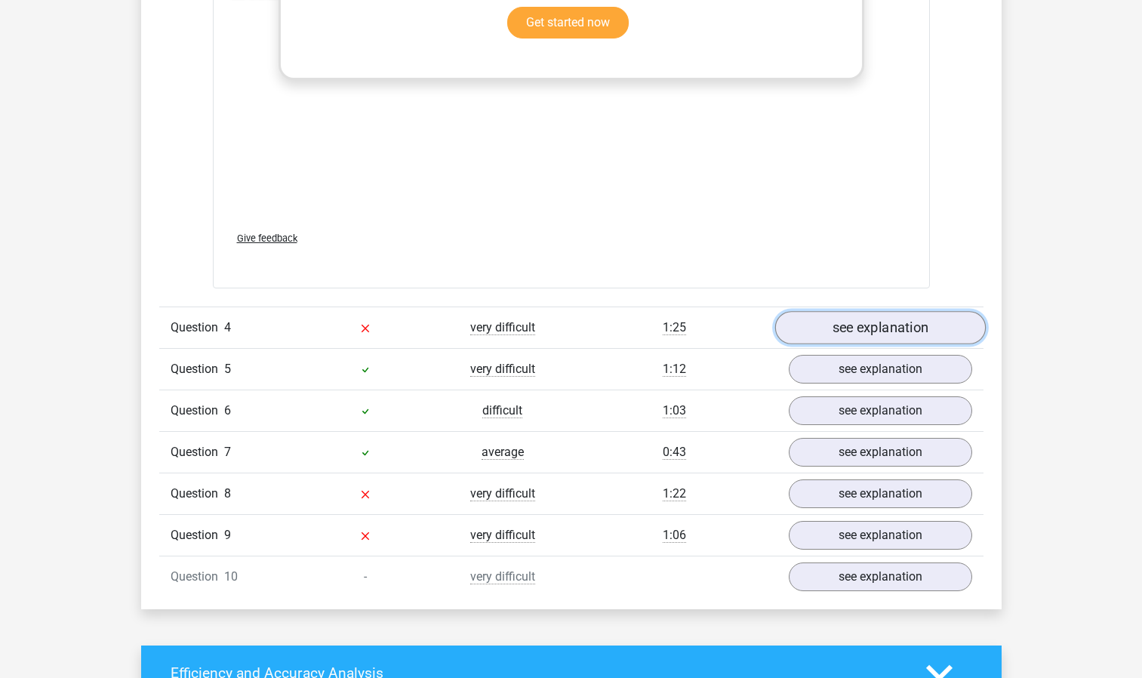
click at [885, 331] on link "see explanation" at bounding box center [879, 327] width 211 height 33
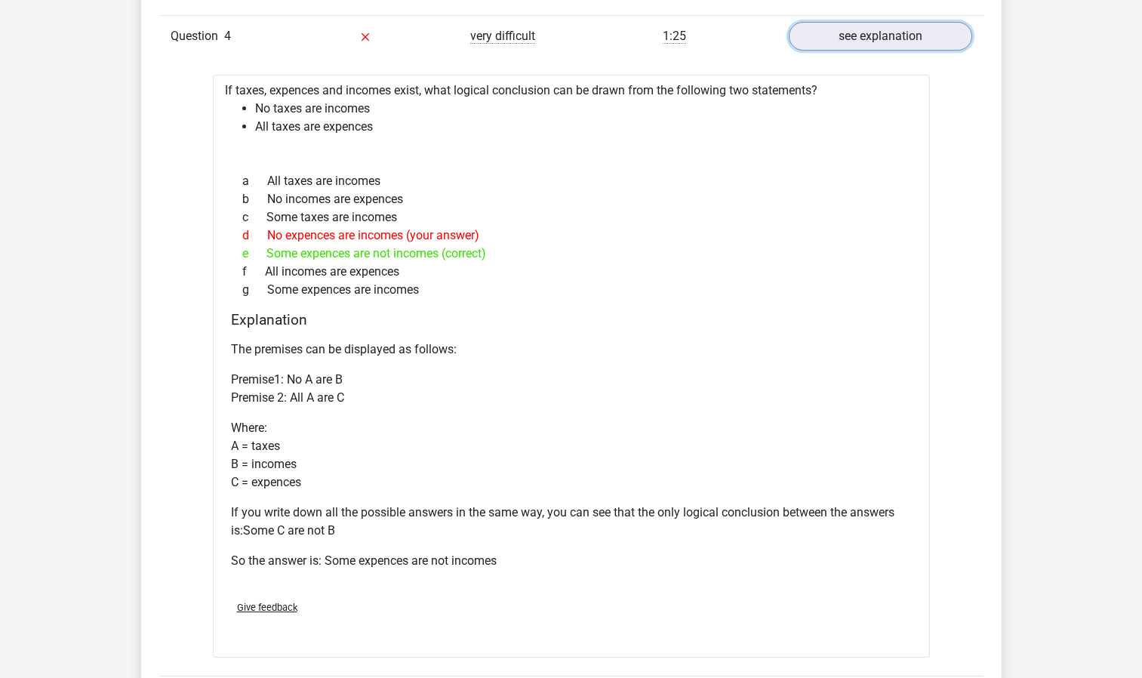
scroll to position [3399, 0]
drag, startPoint x: 652, startPoint y: 482, endPoint x: 675, endPoint y: 313, distance: 169.9
click at [675, 313] on div "Explanation The premises can be displayed as follows: Premise1: No A are B Prem…" at bounding box center [571, 450] width 693 height 277
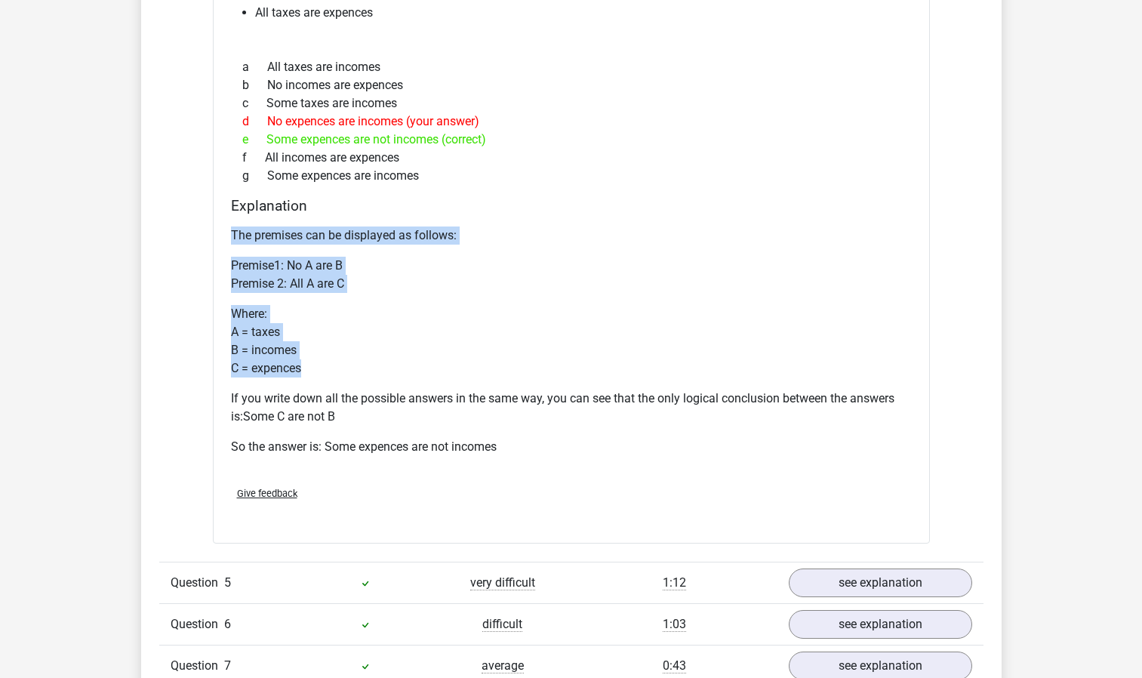
scroll to position [3571, 0]
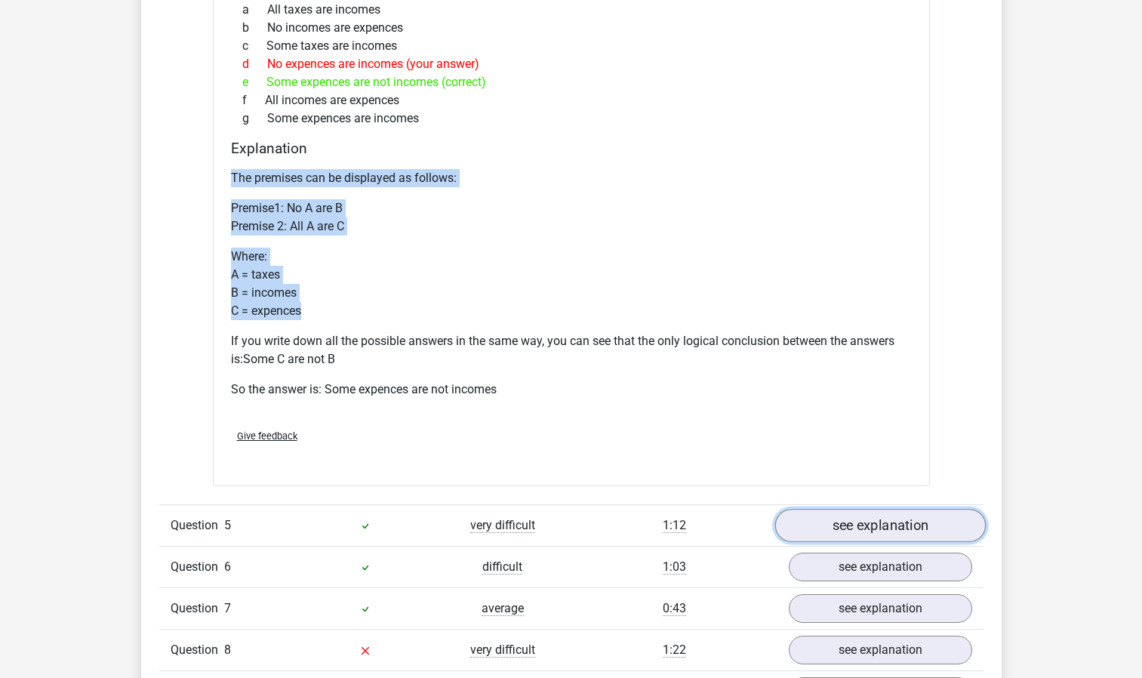
click at [825, 528] on link "see explanation" at bounding box center [879, 526] width 211 height 33
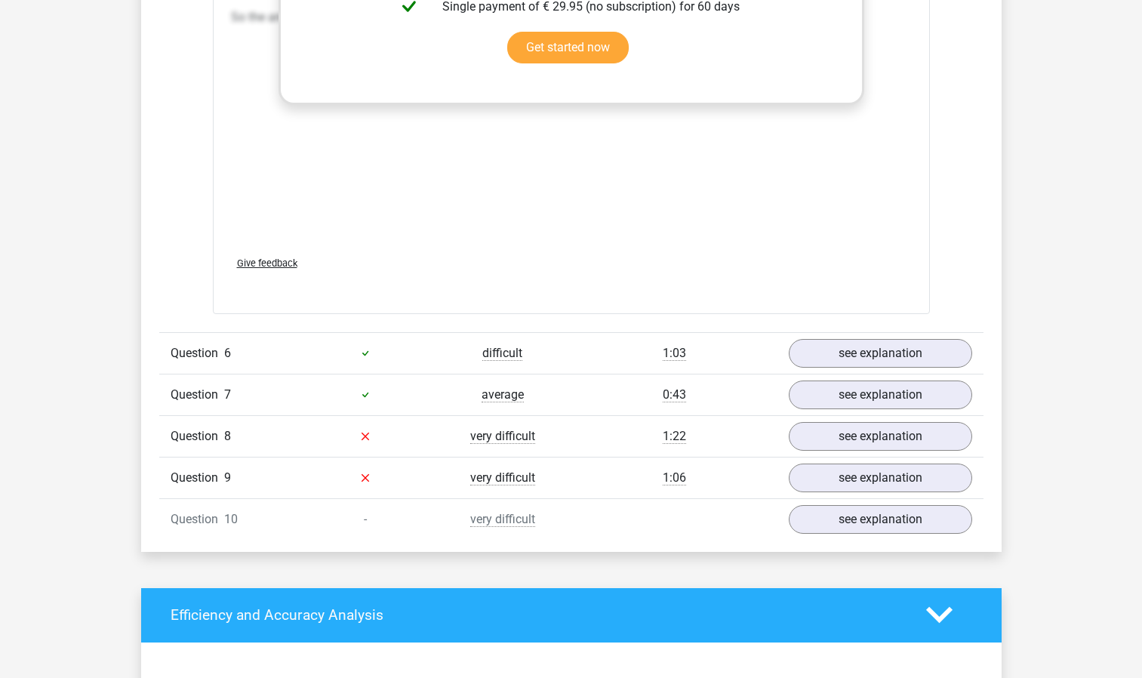
scroll to position [4653, 0]
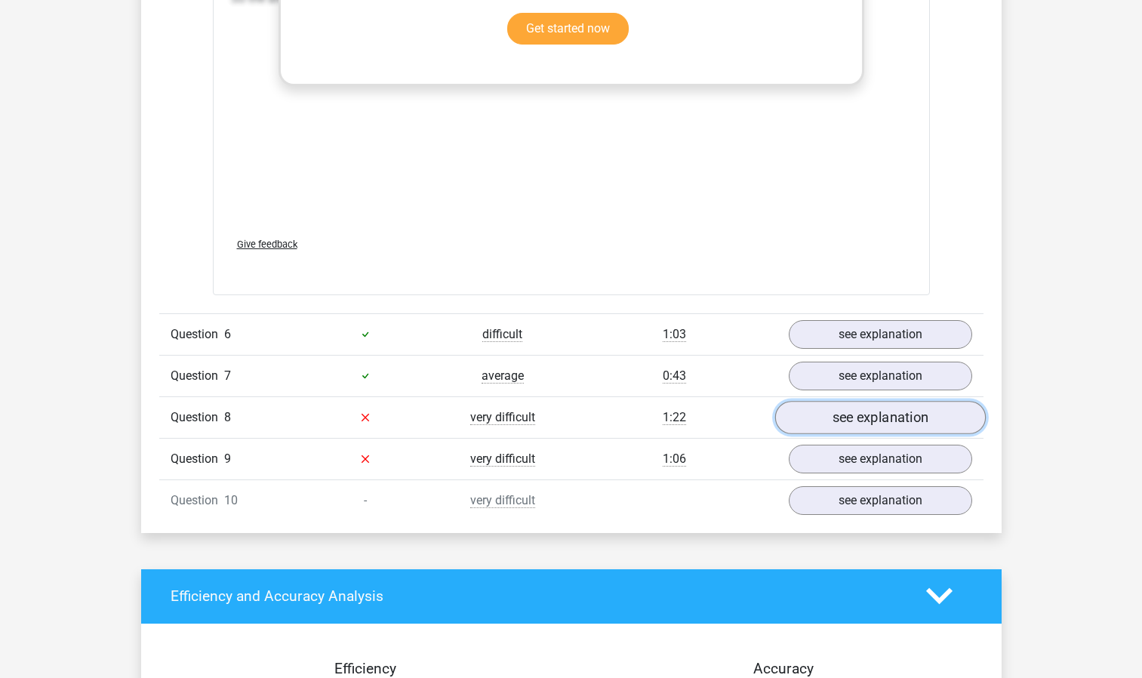
click at [846, 420] on link "see explanation" at bounding box center [879, 417] width 211 height 33
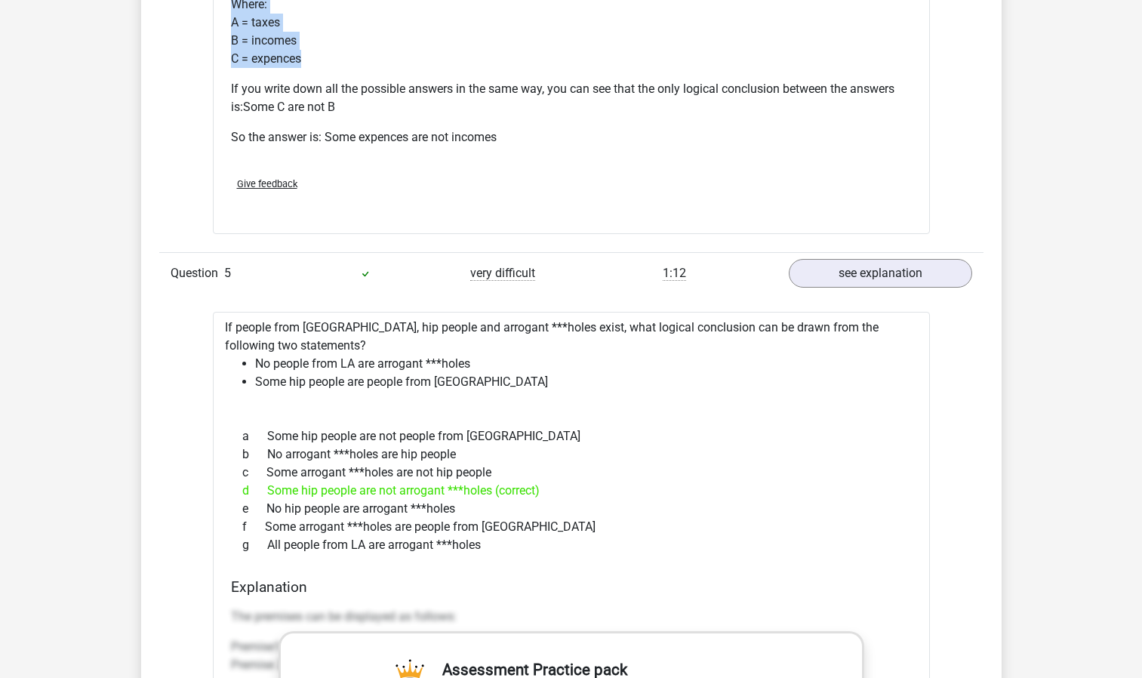
scroll to position [3823, 0]
click at [876, 273] on link "see explanation" at bounding box center [879, 274] width 211 height 33
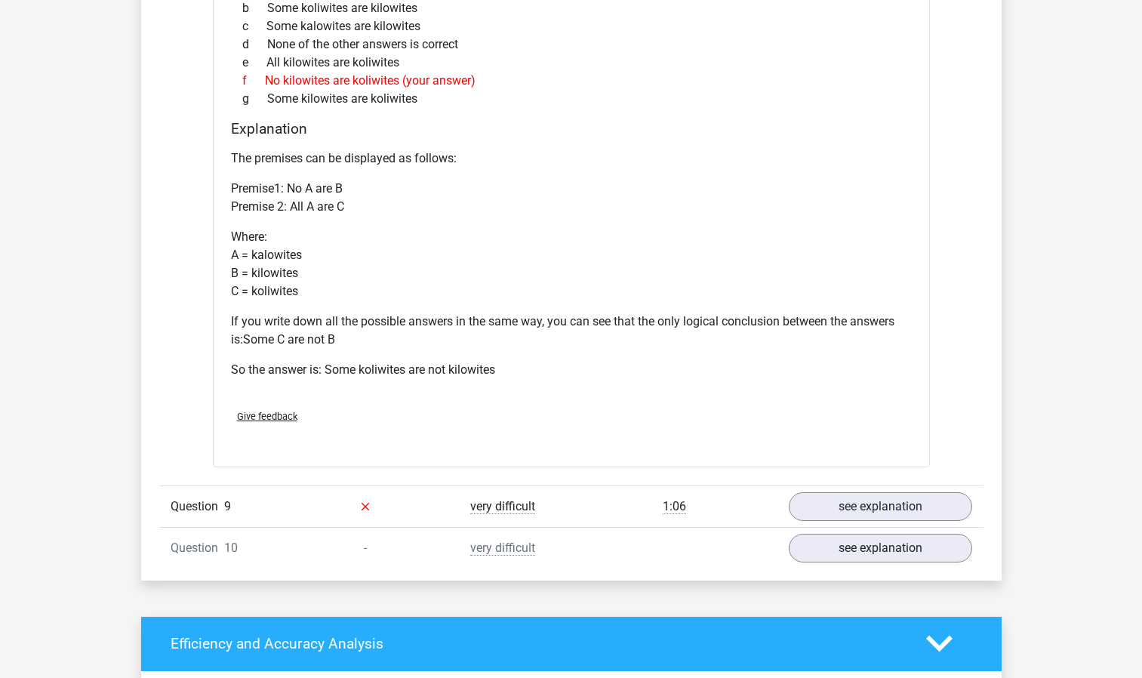
scroll to position [4377, 0]
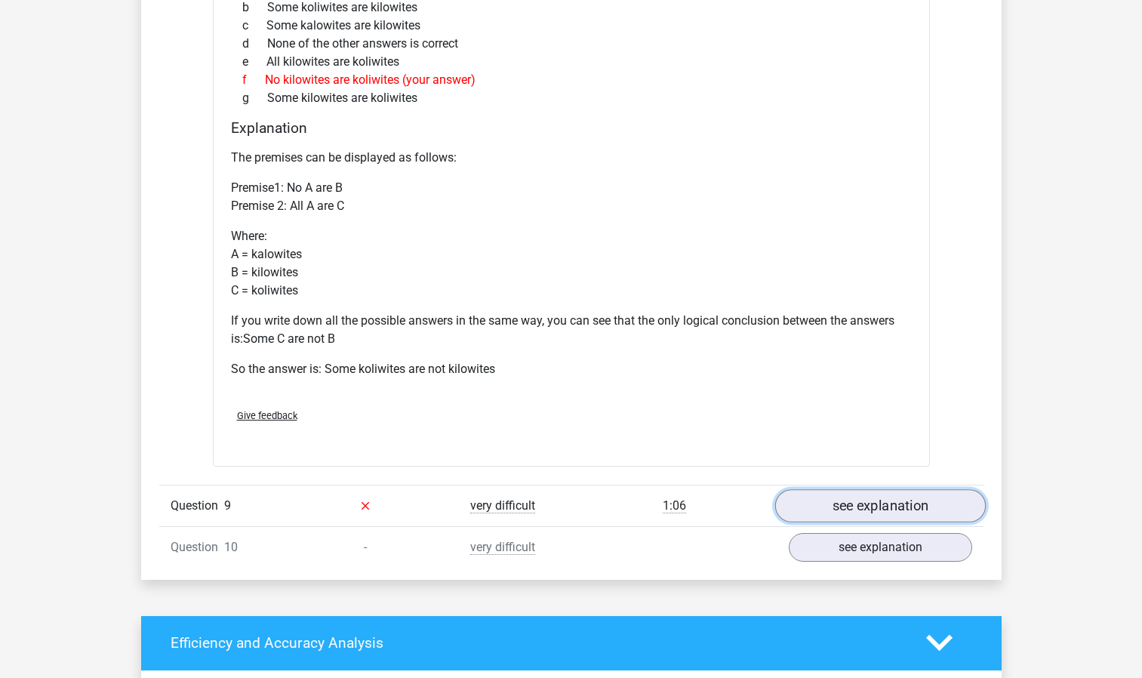
click at [904, 497] on link "see explanation" at bounding box center [879, 505] width 211 height 33
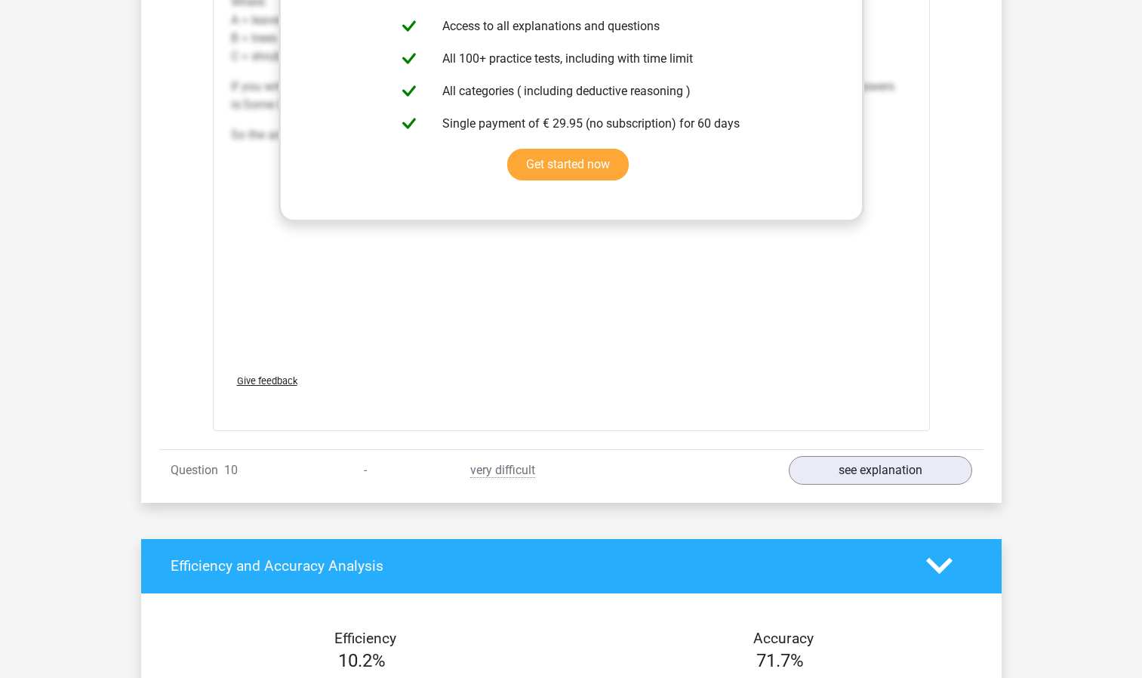
scroll to position [5281, 0]
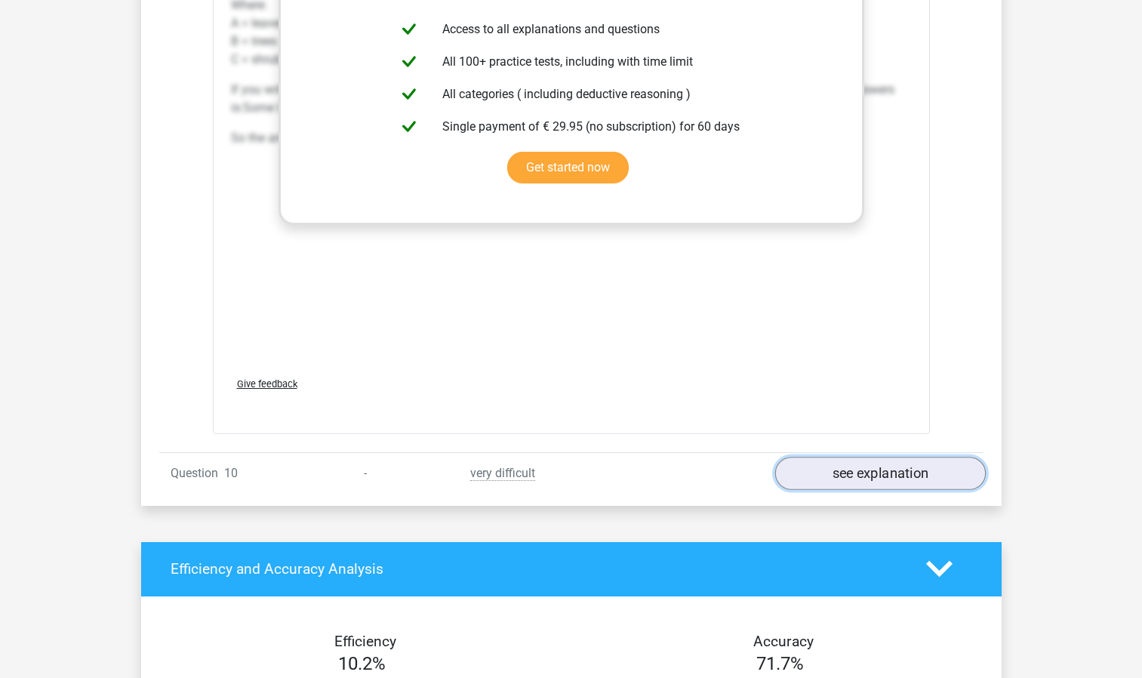
click at [925, 472] on link "see explanation" at bounding box center [879, 473] width 211 height 33
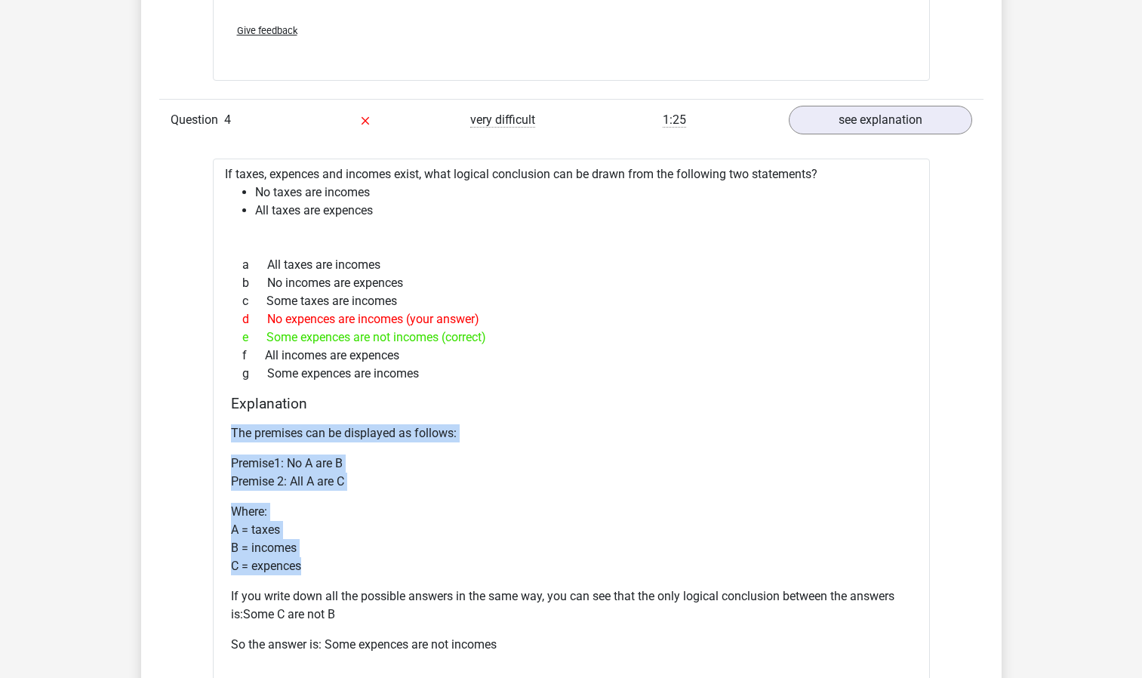
scroll to position [3317, 0]
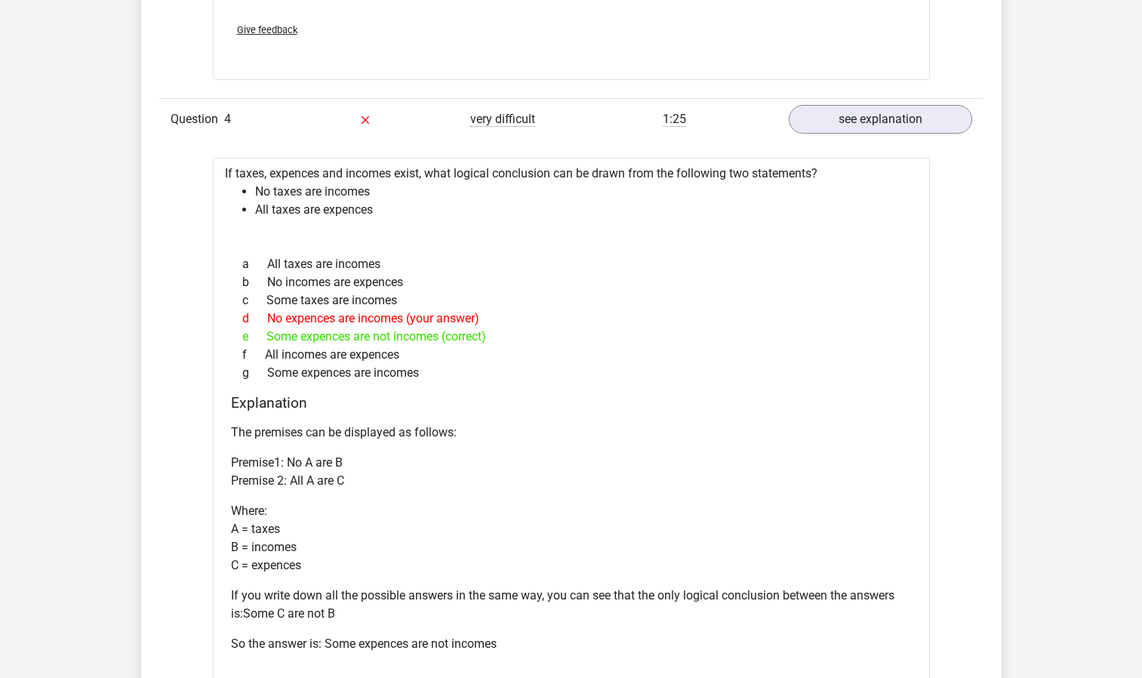
click at [671, 352] on div "f All incomes are expences" at bounding box center [571, 355] width 681 height 18
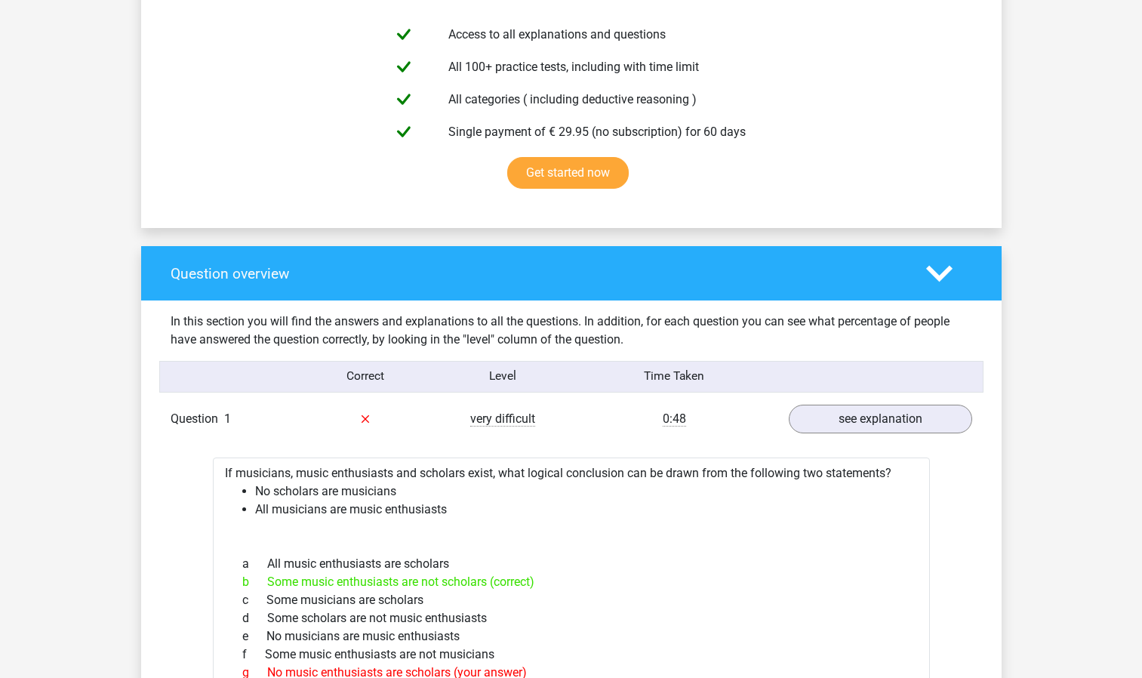
scroll to position [874, 0]
